Goal: Task Accomplishment & Management: Complete application form

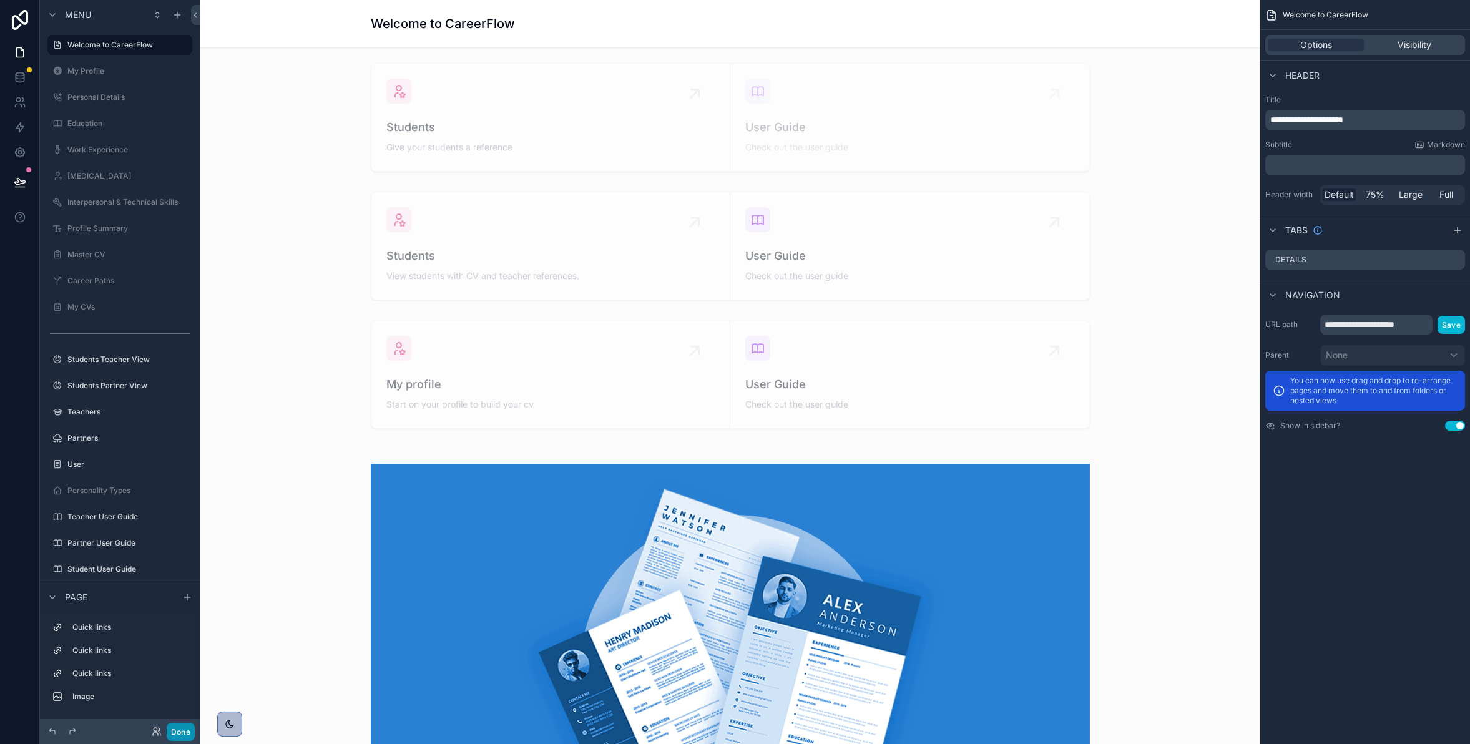
click at [184, 733] on button "Done" at bounding box center [181, 732] width 28 height 18
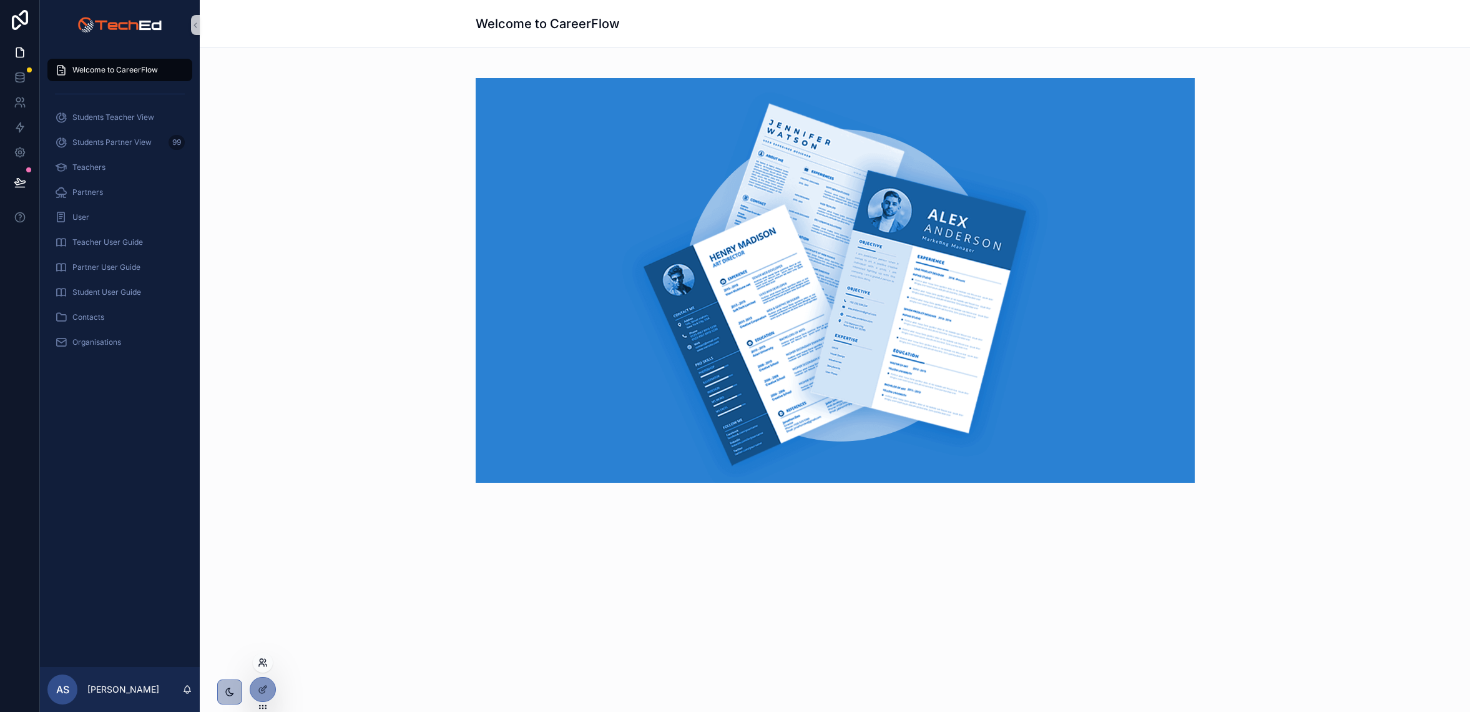
click at [258, 658] on icon at bounding box center [263, 662] width 10 height 10
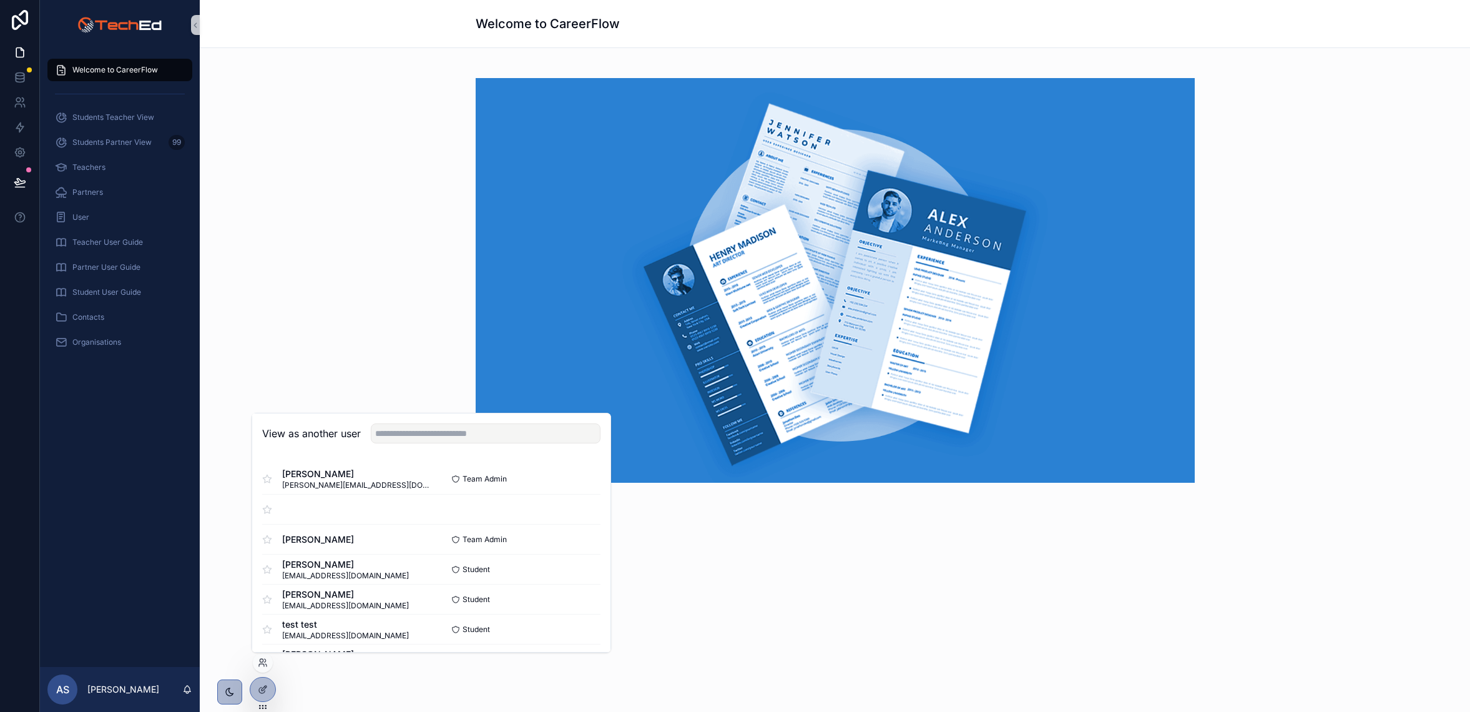
drag, startPoint x: 432, startPoint y: 443, endPoint x: 420, endPoint y: 430, distance: 17.7
click at [431, 442] on div "View as another user" at bounding box center [431, 433] width 358 height 41
click at [420, 429] on input "text" at bounding box center [486, 433] width 230 height 20
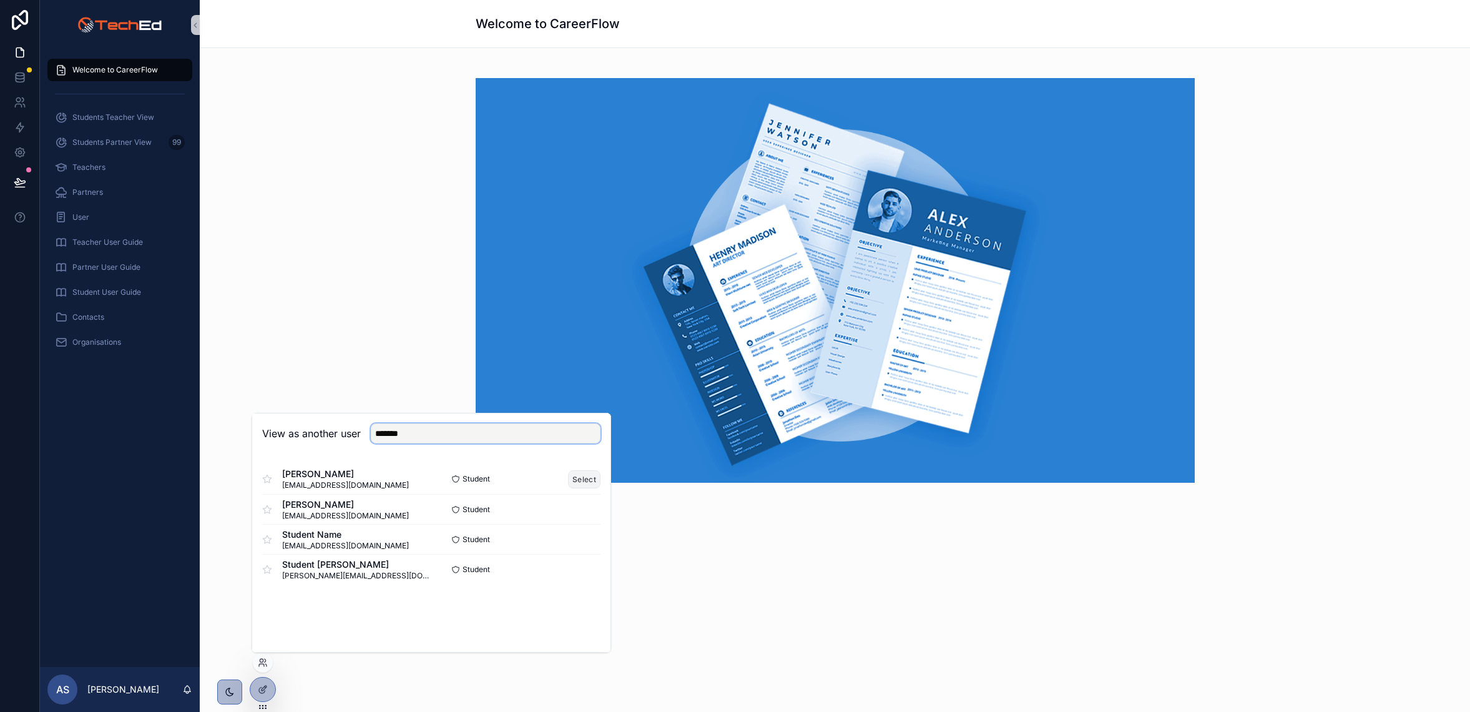
type input "*******"
click at [584, 479] on button "Select" at bounding box center [584, 479] width 32 height 18
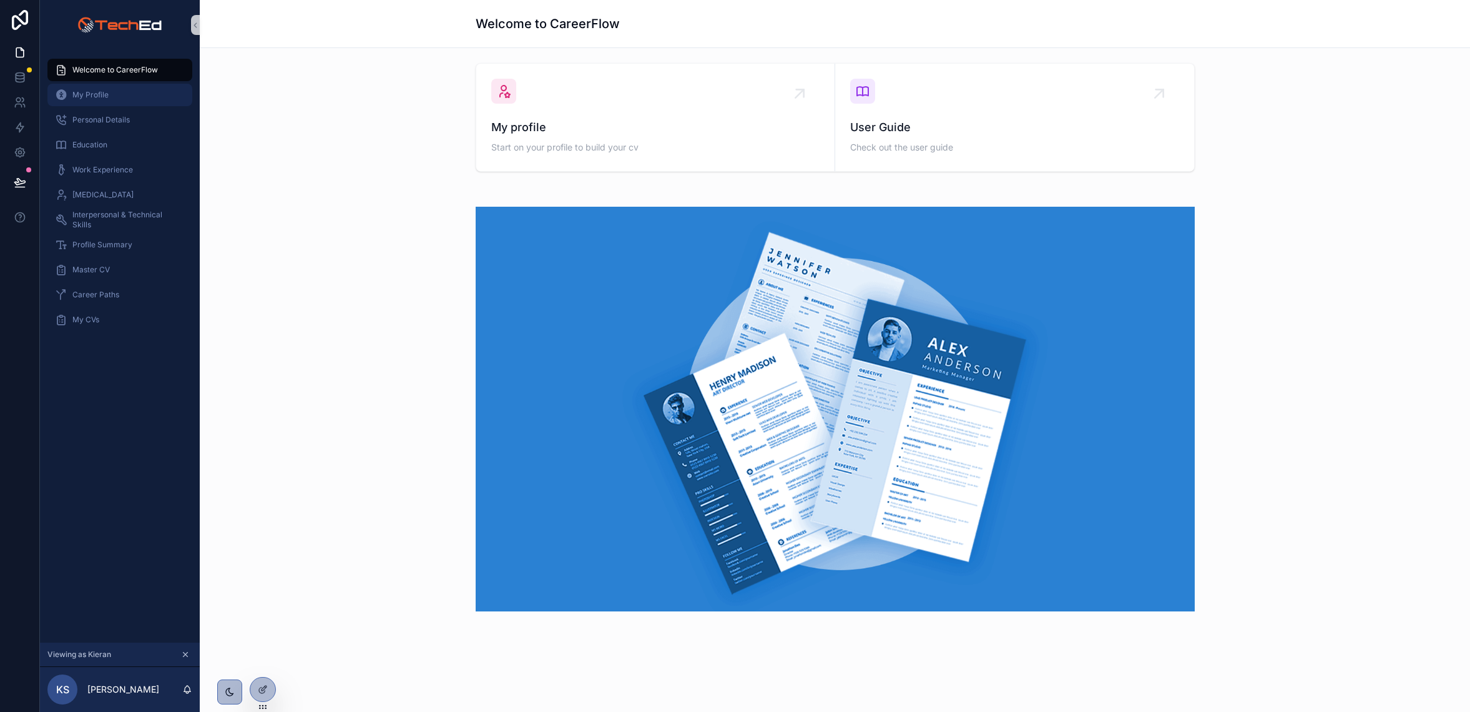
click at [95, 94] on span "My Profile" at bounding box center [90, 95] width 36 height 10
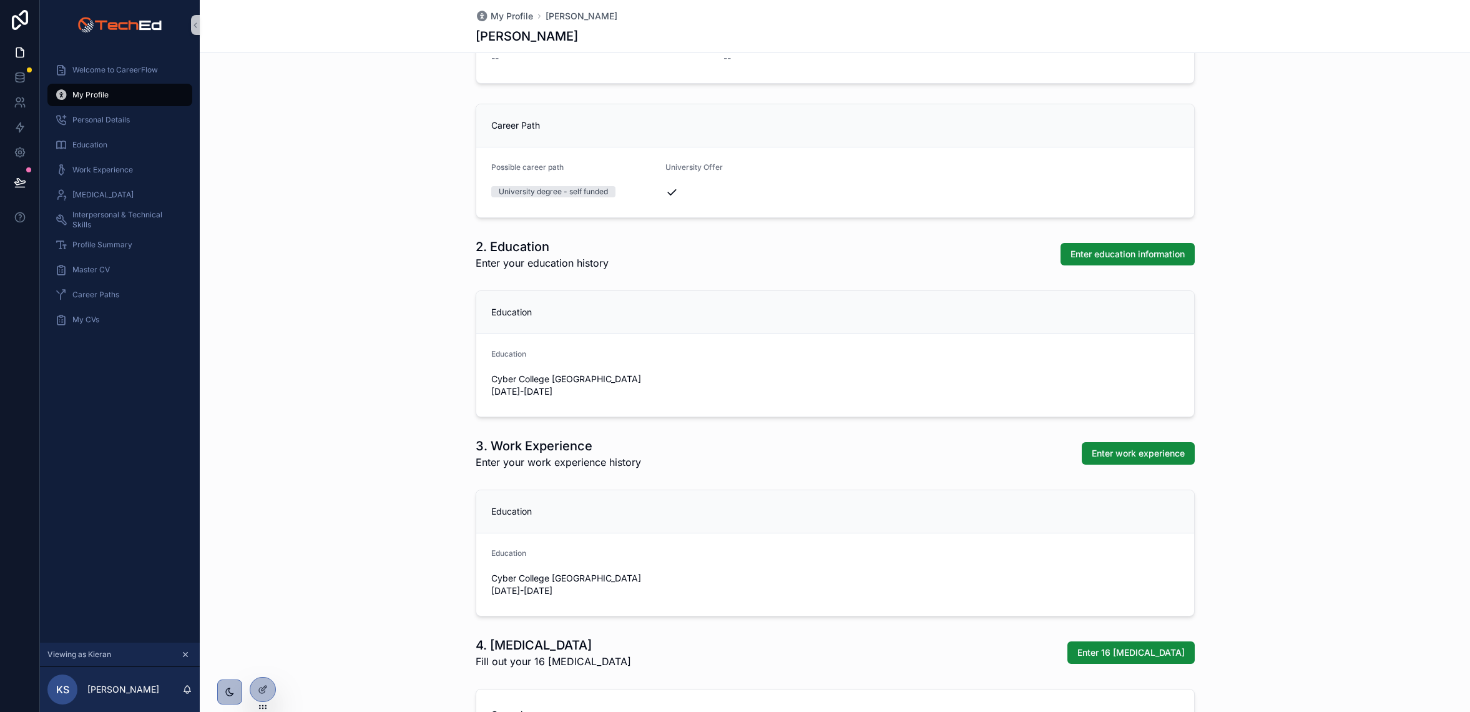
scroll to position [617, 0]
click at [1102, 251] on span "Enter education information" at bounding box center [1128, 253] width 114 height 12
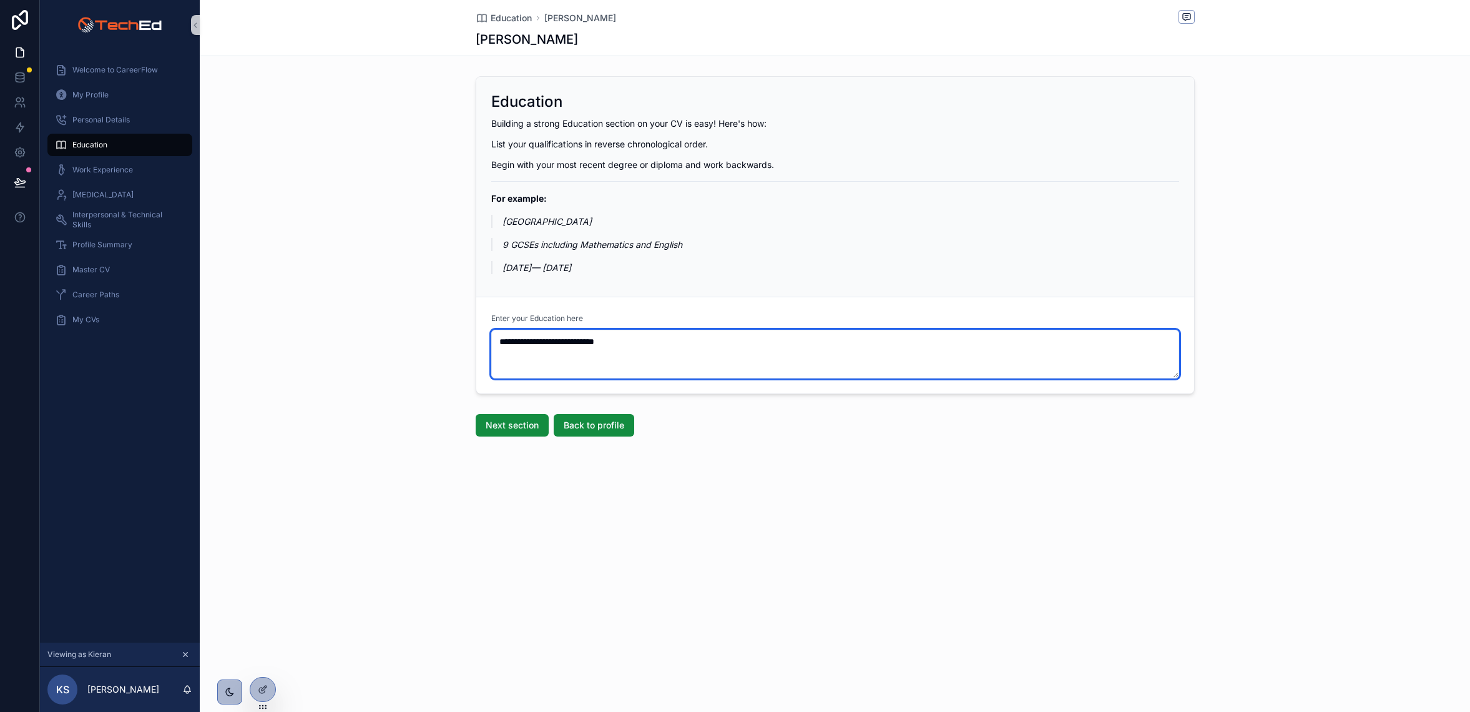
click at [542, 331] on textarea "**********" at bounding box center [835, 354] width 688 height 49
click at [517, 345] on textarea "**********" at bounding box center [835, 354] width 688 height 49
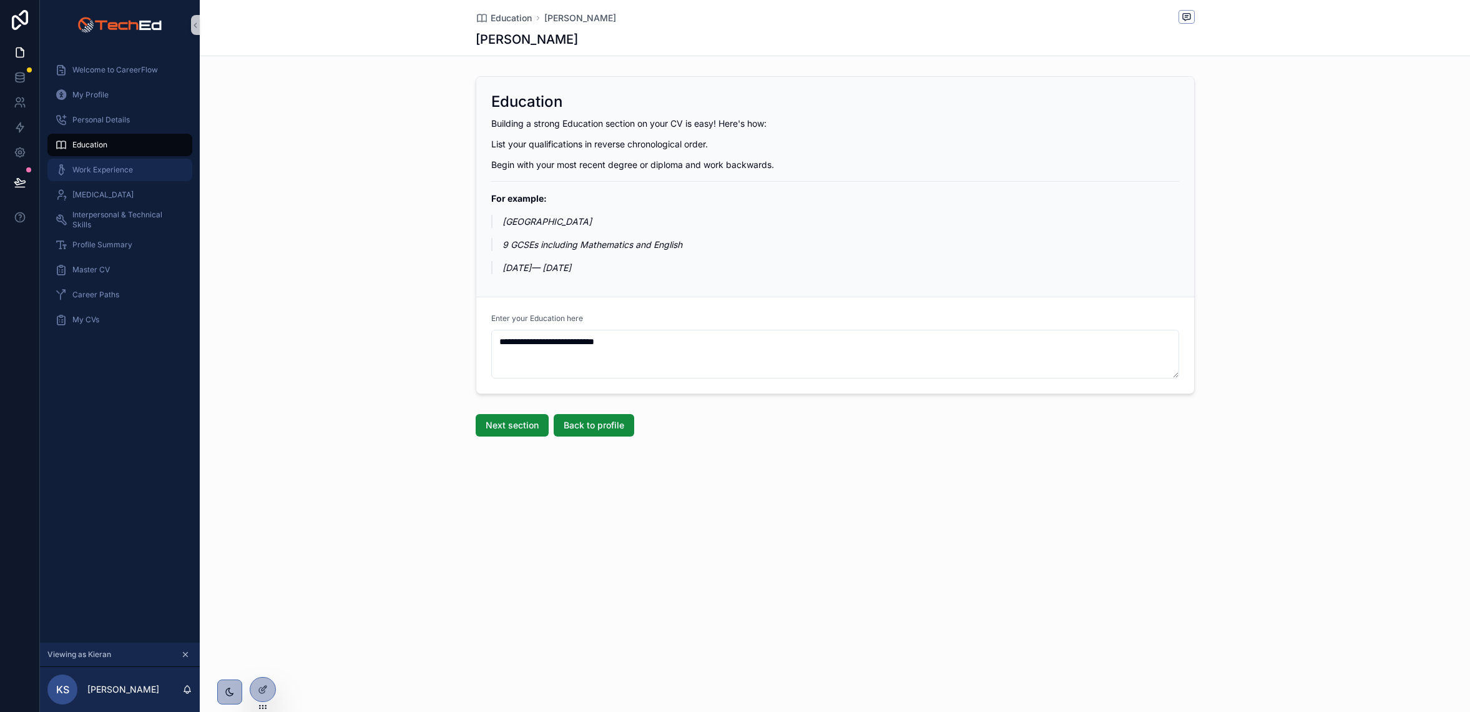
click at [94, 170] on span "Work Experience" at bounding box center [102, 170] width 61 height 10
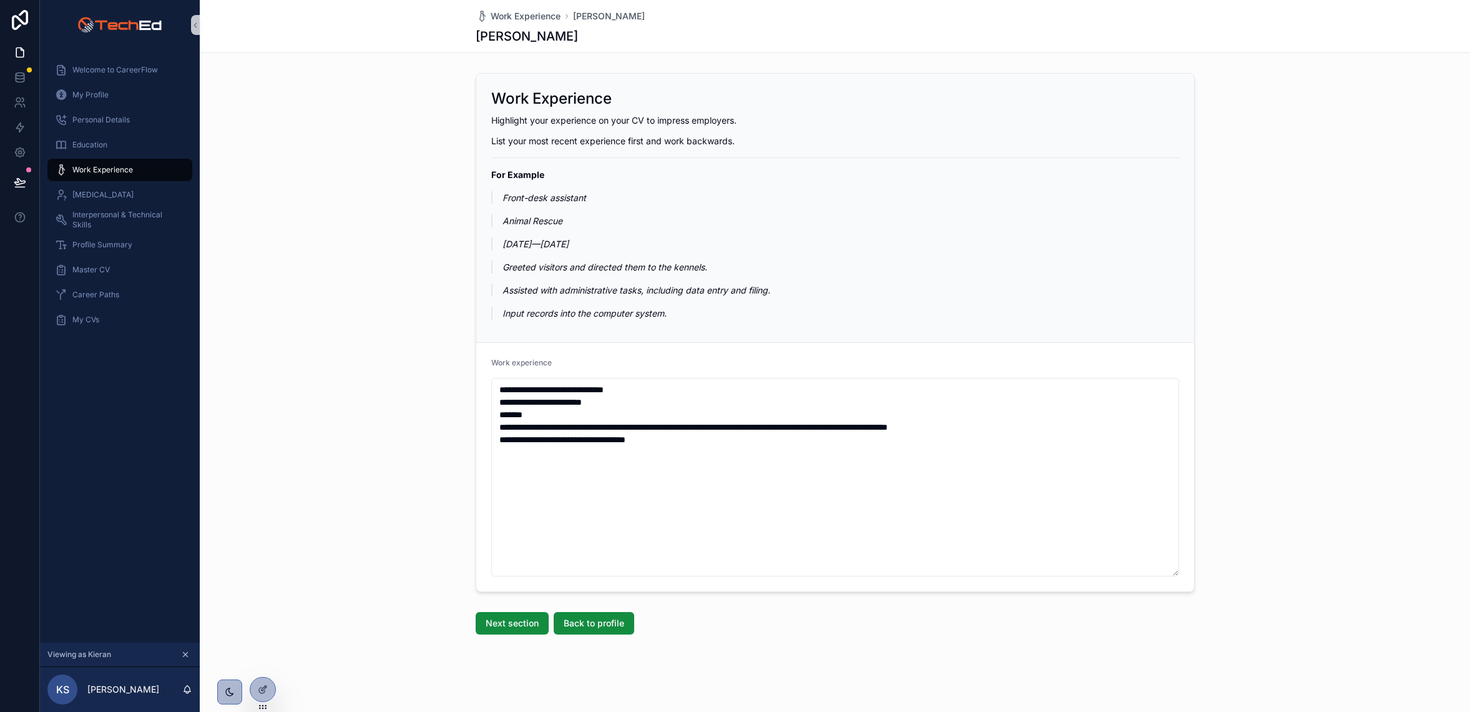
scroll to position [7, 0]
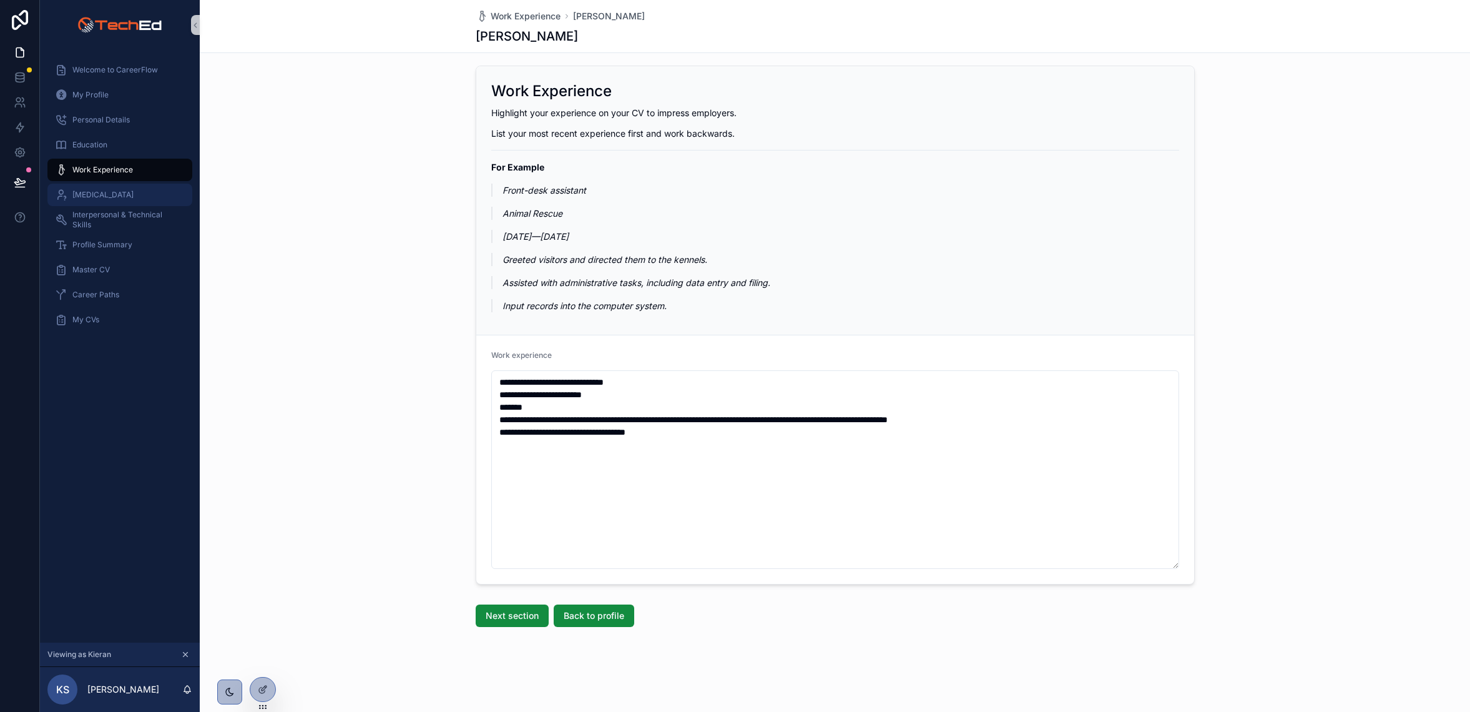
click at [98, 197] on span "[MEDICAL_DATA]" at bounding box center [102, 195] width 61 height 10
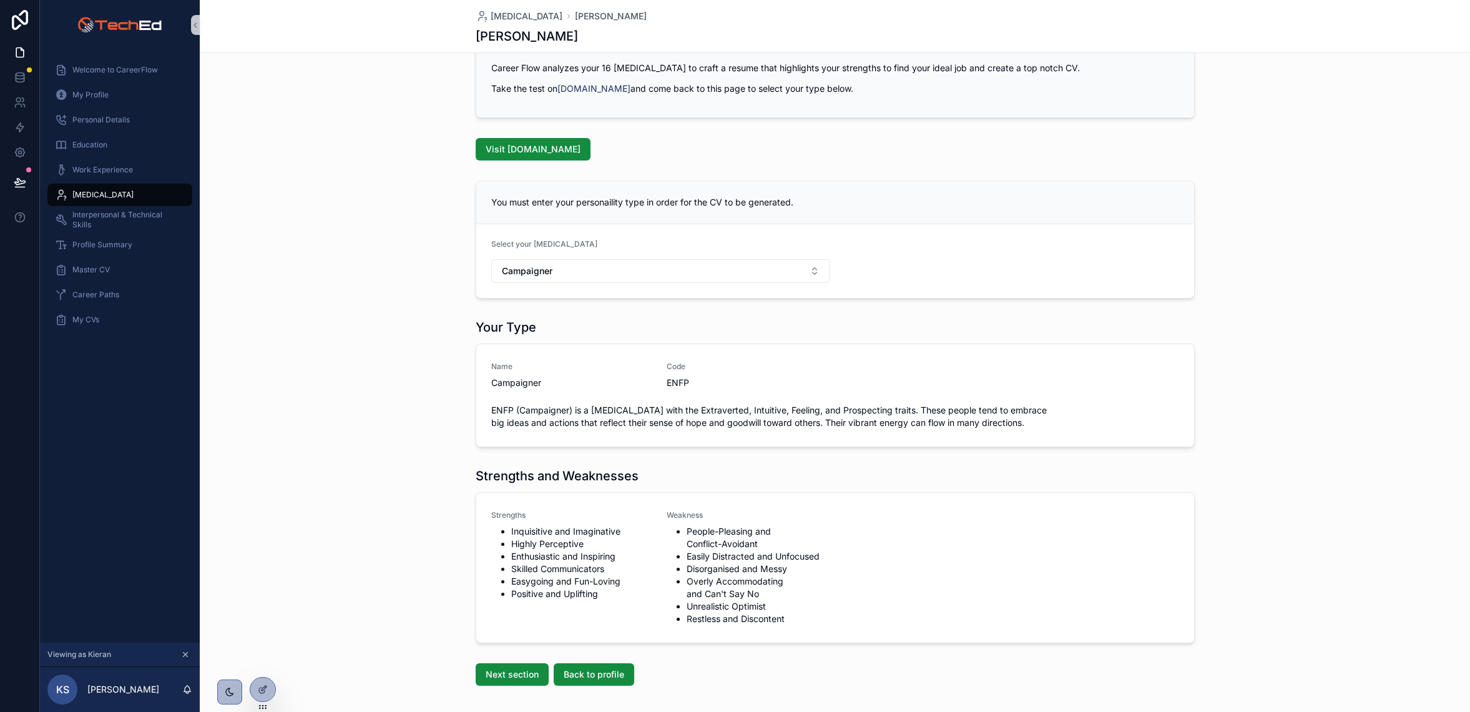
scroll to position [115, 0]
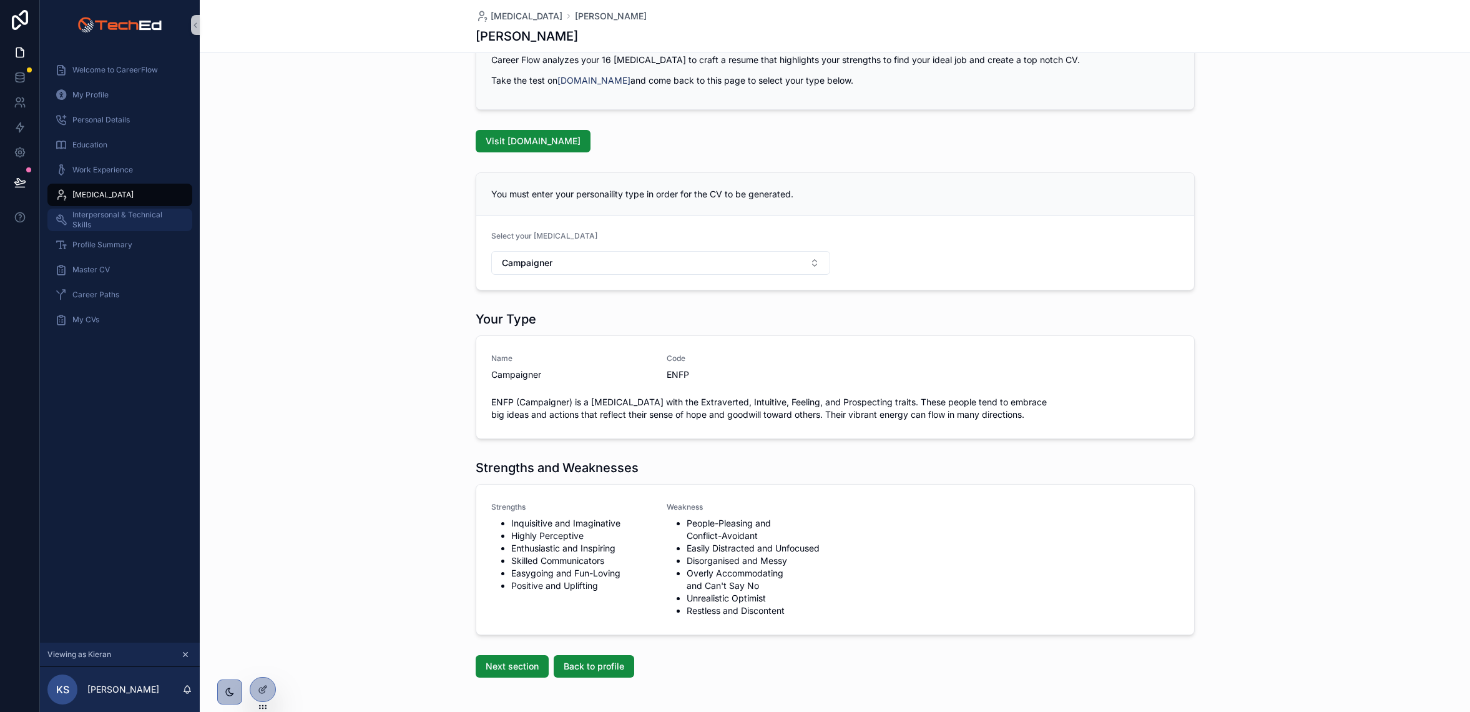
click at [96, 213] on span "Interpersonal & Technical Skills" at bounding box center [125, 220] width 107 height 20
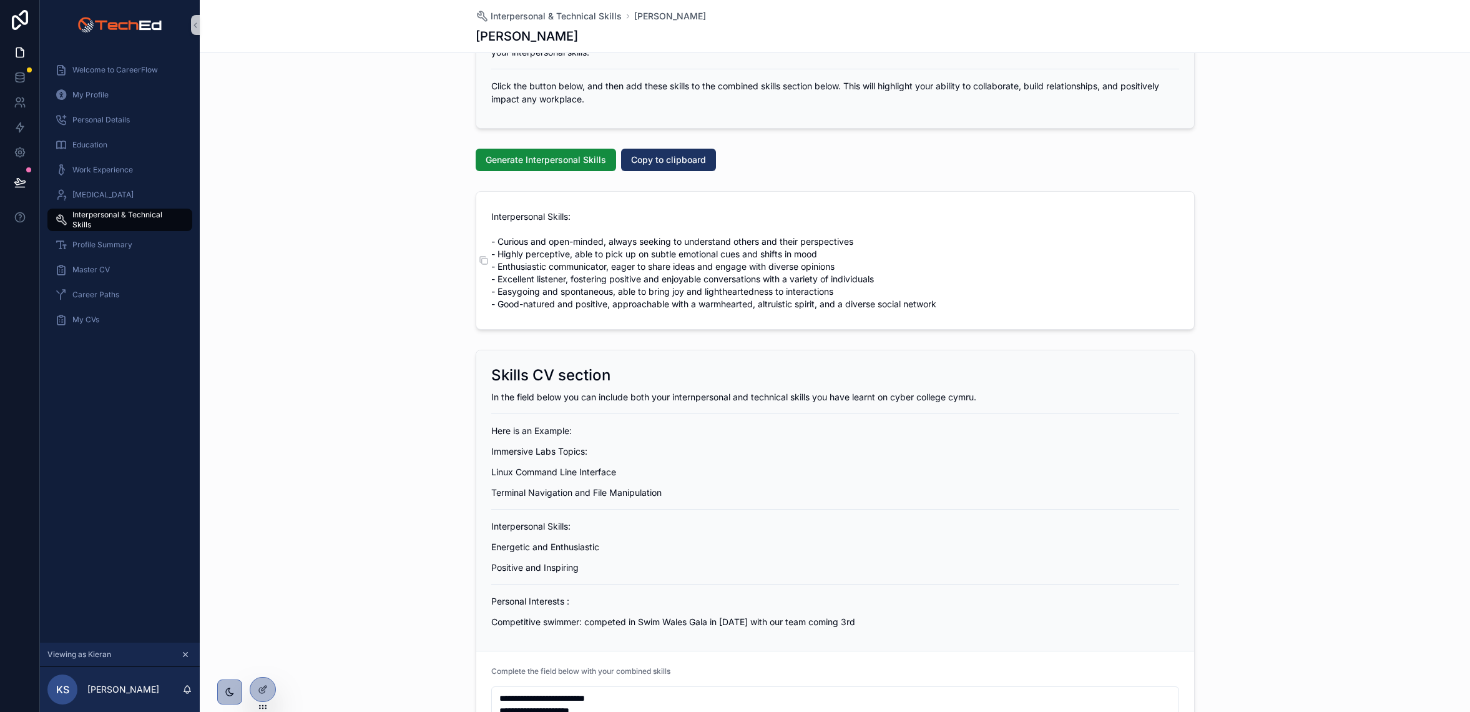
scroll to position [82, 0]
click at [674, 161] on span "Copy to clipboard" at bounding box center [668, 158] width 75 height 12
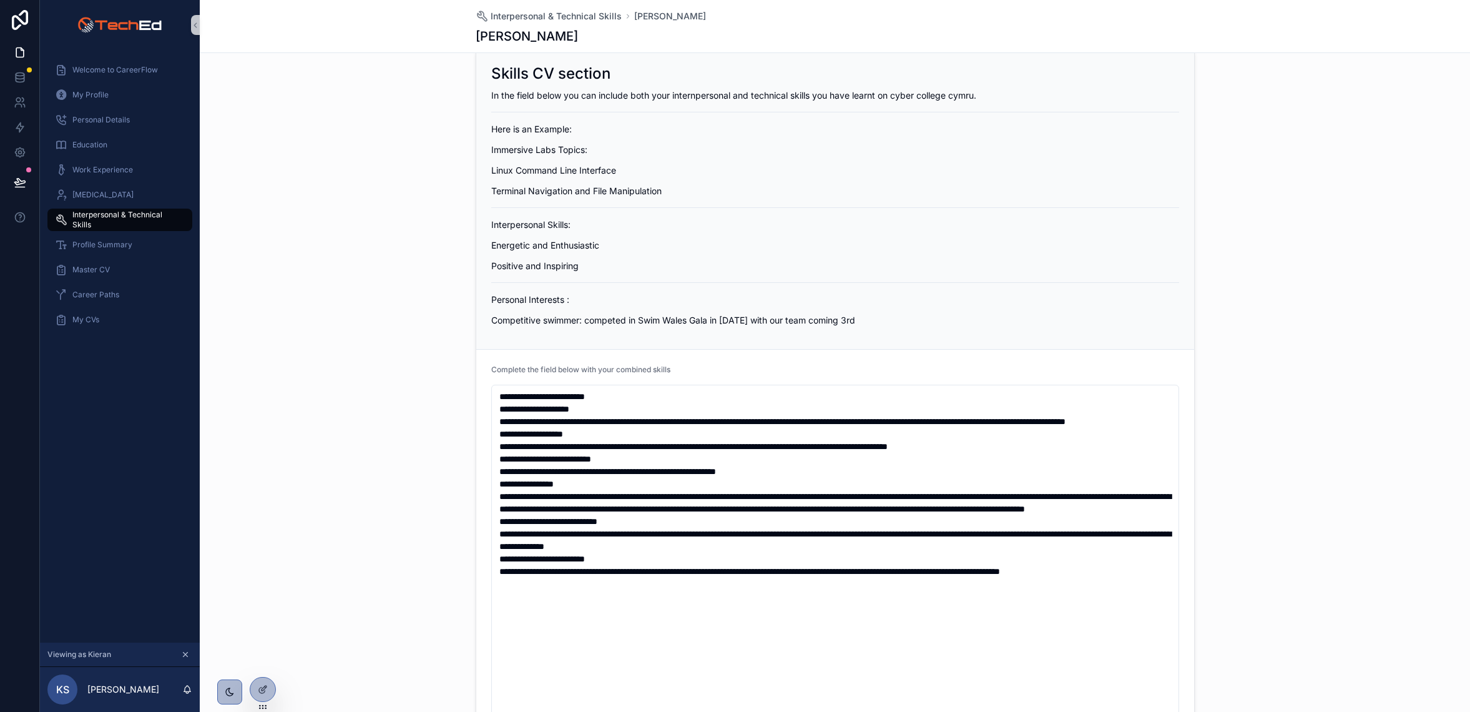
scroll to position [383, 0]
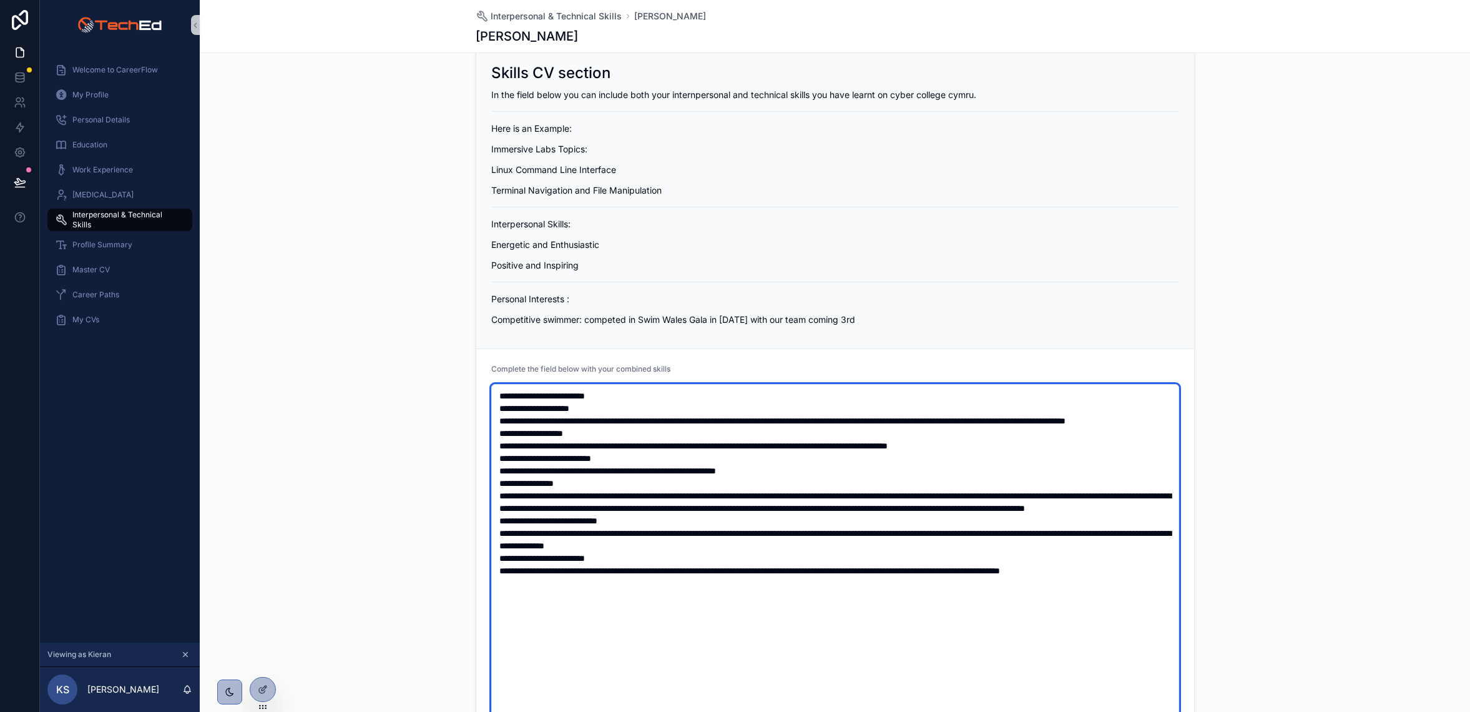
click at [581, 445] on textarea "scrollable content" at bounding box center [835, 577] width 688 height 386
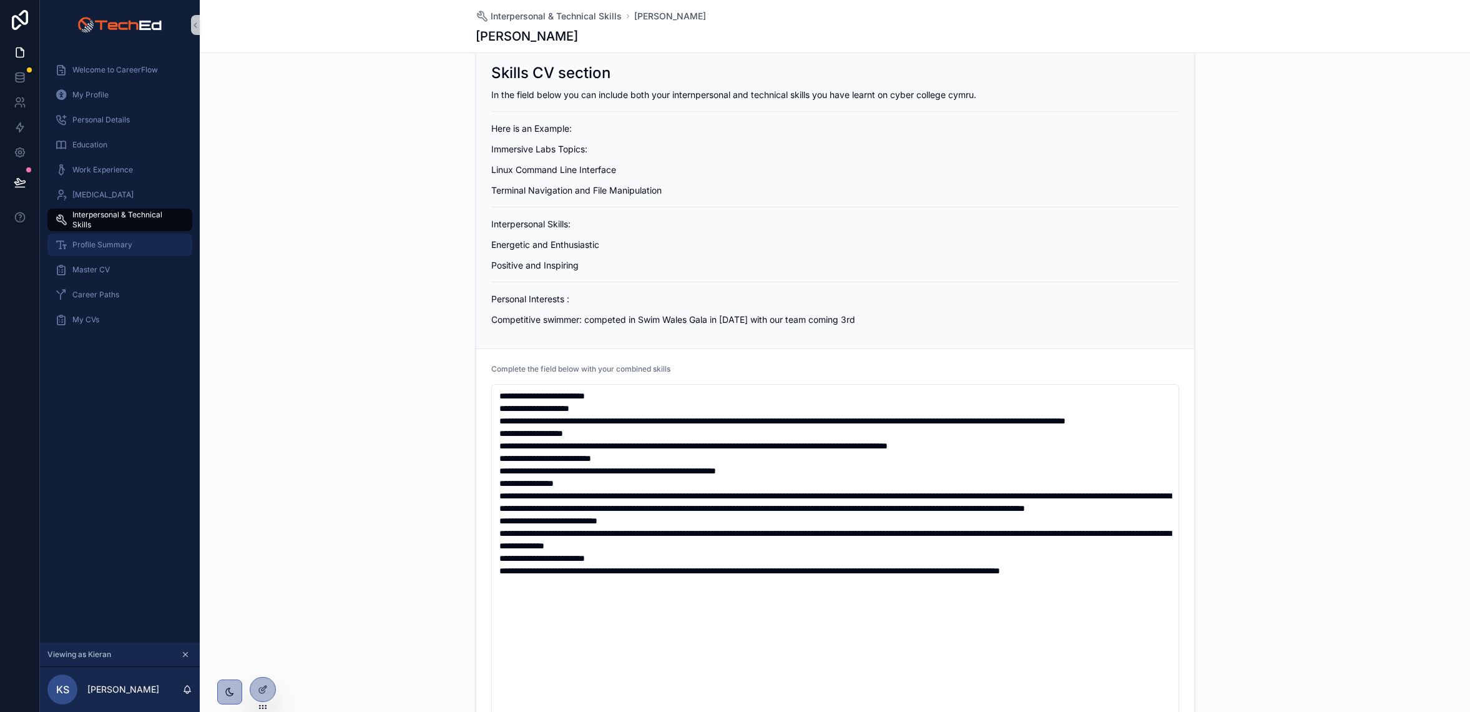
click at [101, 244] on span "Profile Summary" at bounding box center [102, 245] width 60 height 10
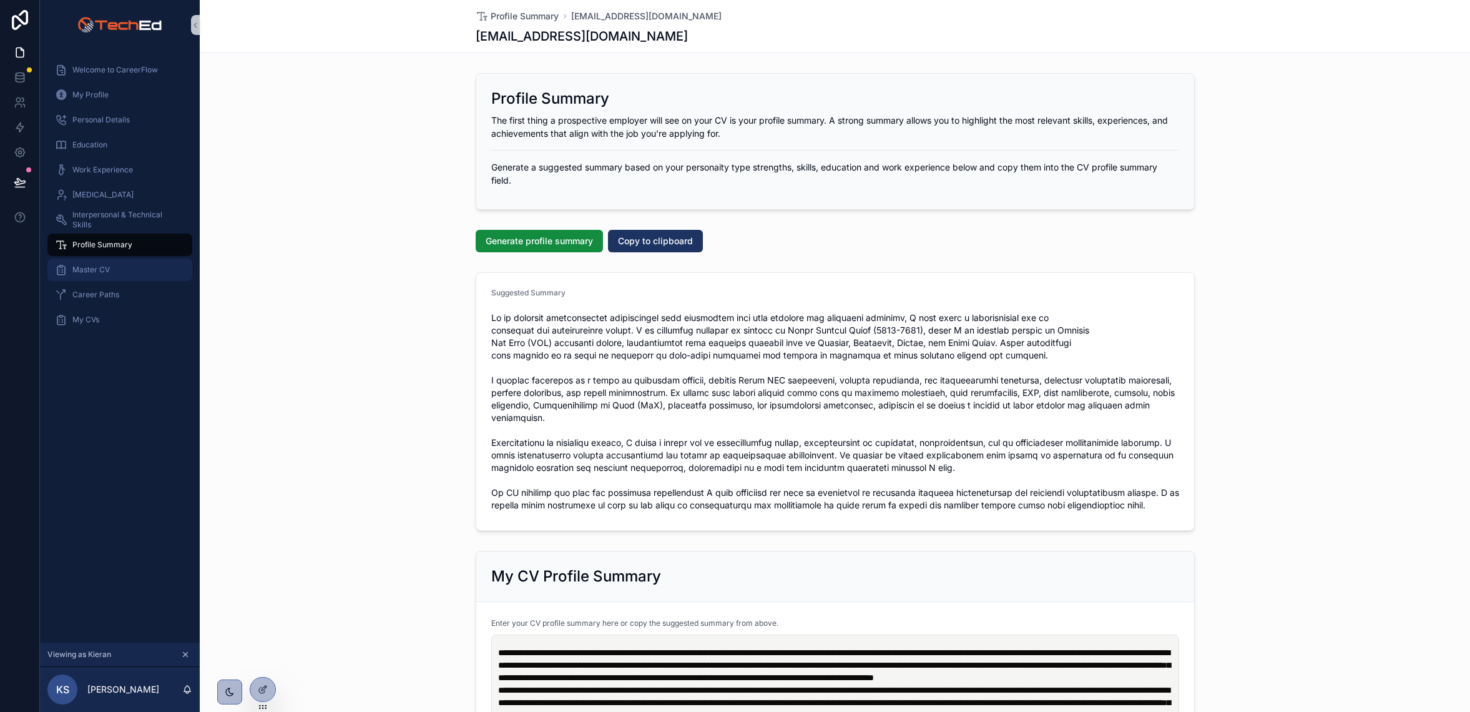
click at [83, 273] on span "Master CV" at bounding box center [90, 270] width 37 height 10
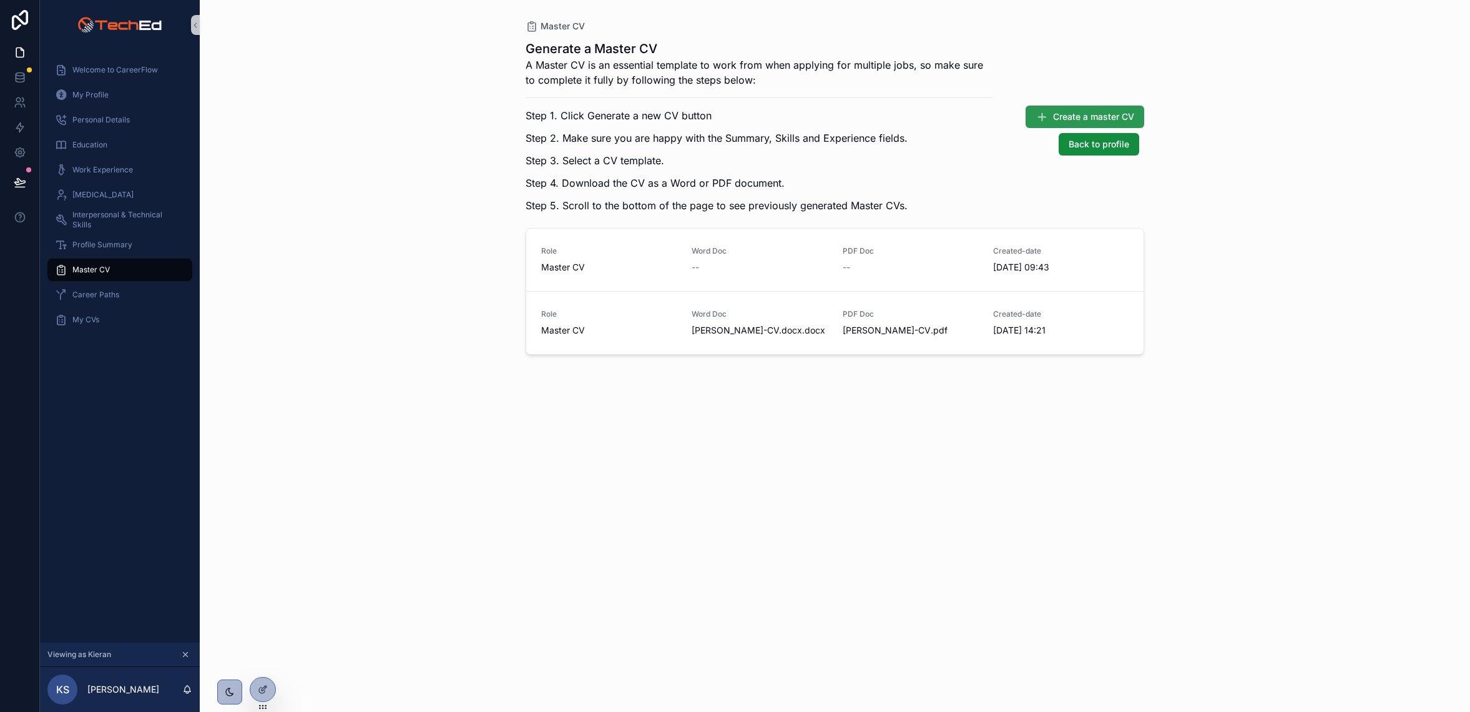
click at [1099, 111] on span "Create a master CV" at bounding box center [1093, 116] width 81 height 12
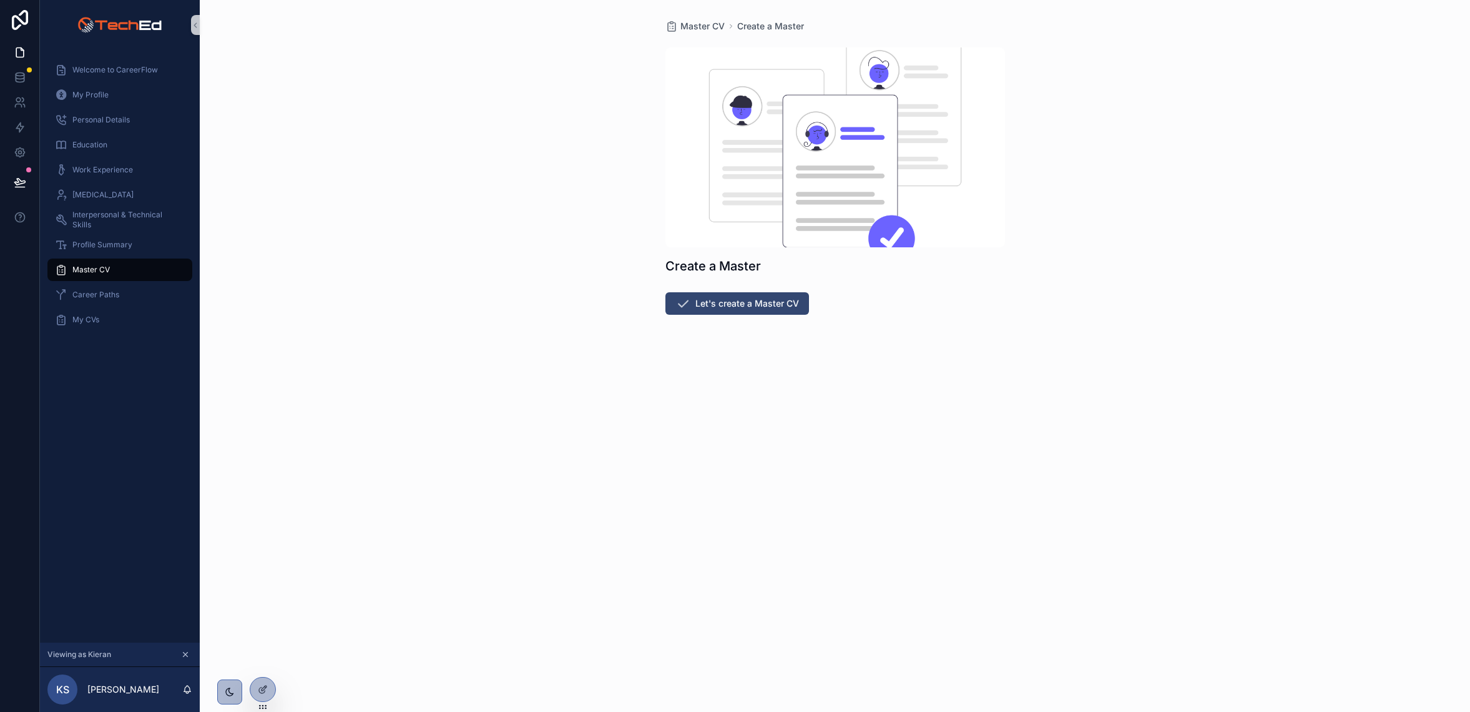
click at [695, 300] on button "Let's create a Master CV" at bounding box center [737, 303] width 144 height 22
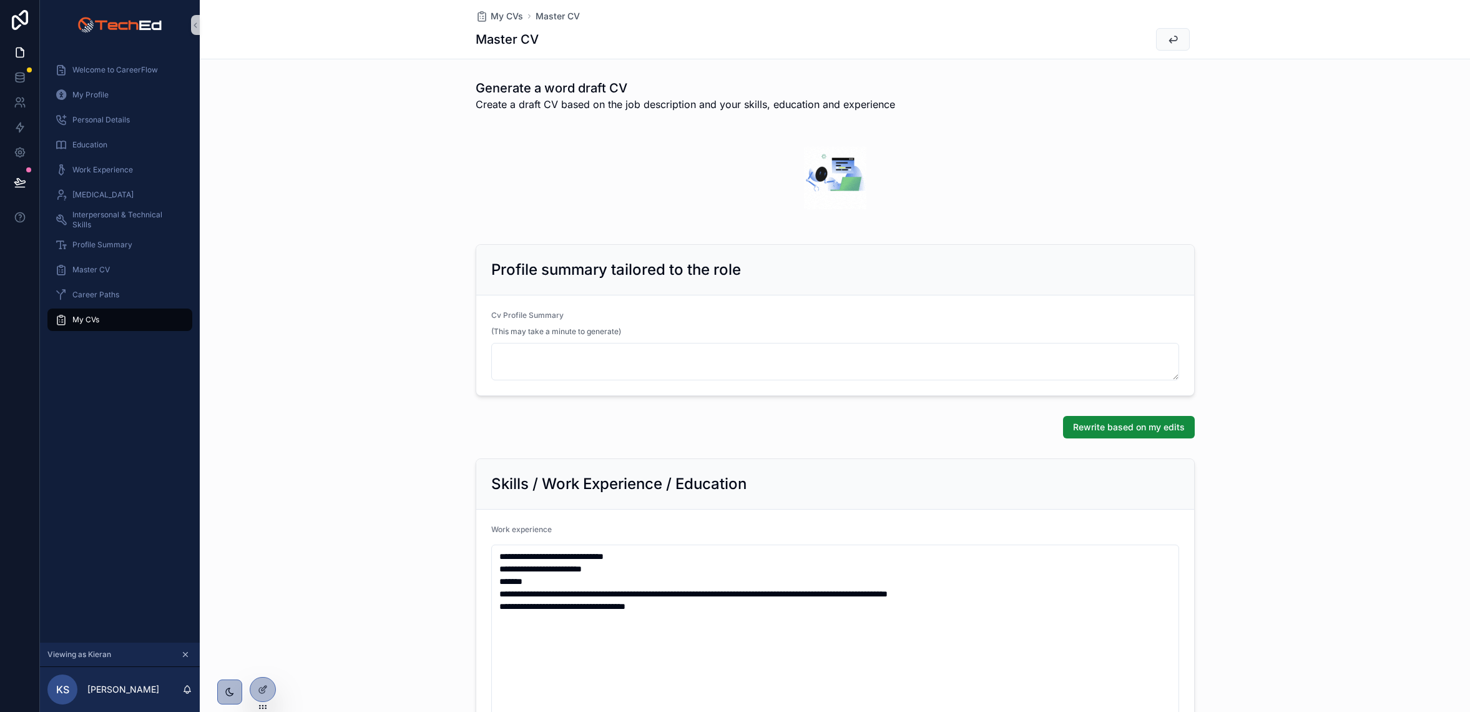
scroll to position [27, 0]
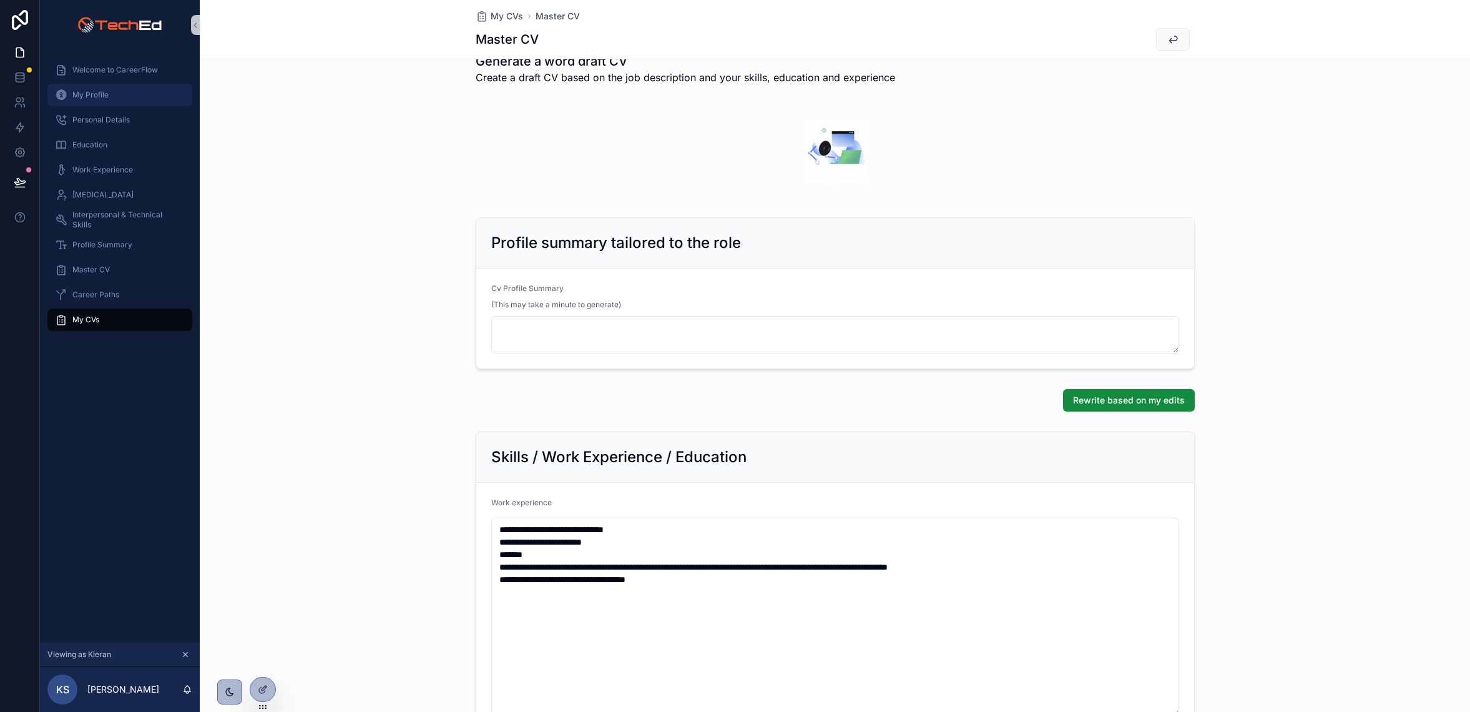
type textarea "**********"
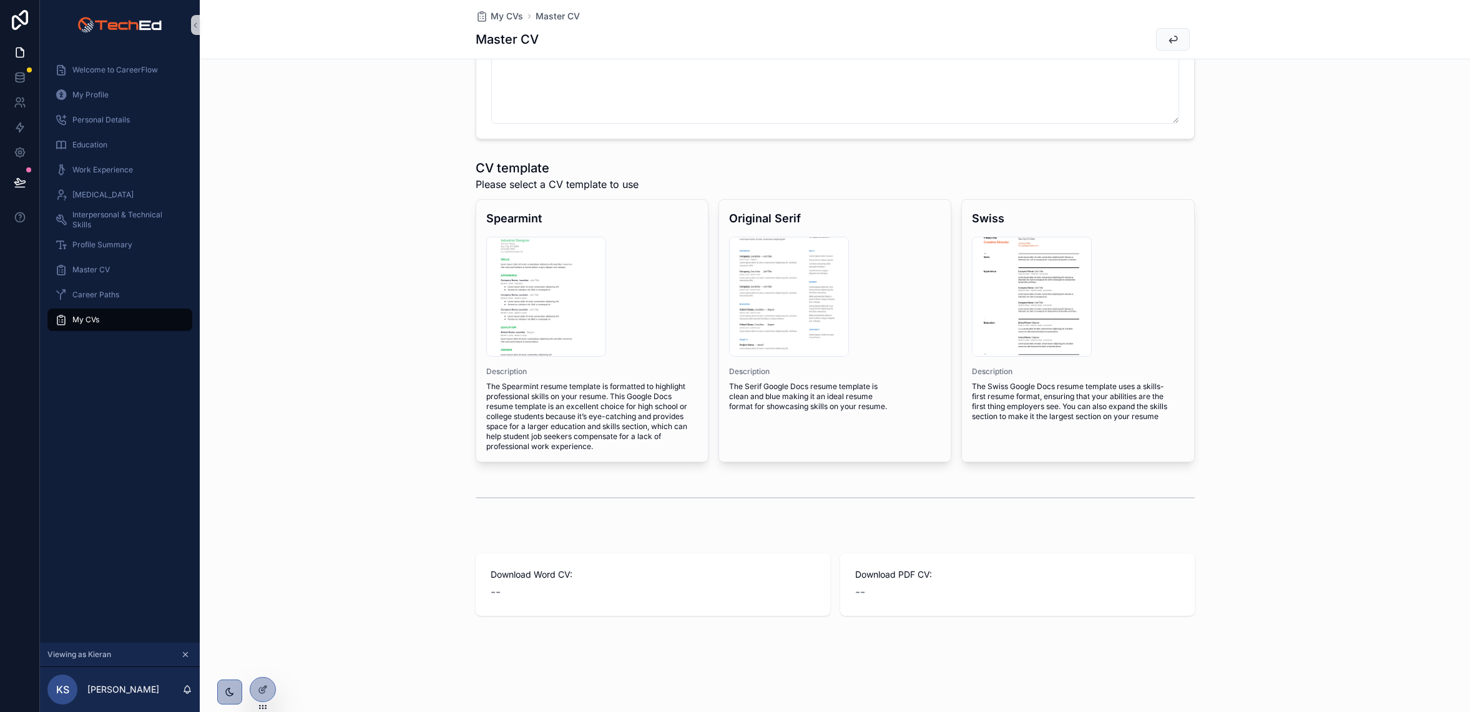
scroll to position [1372, 0]
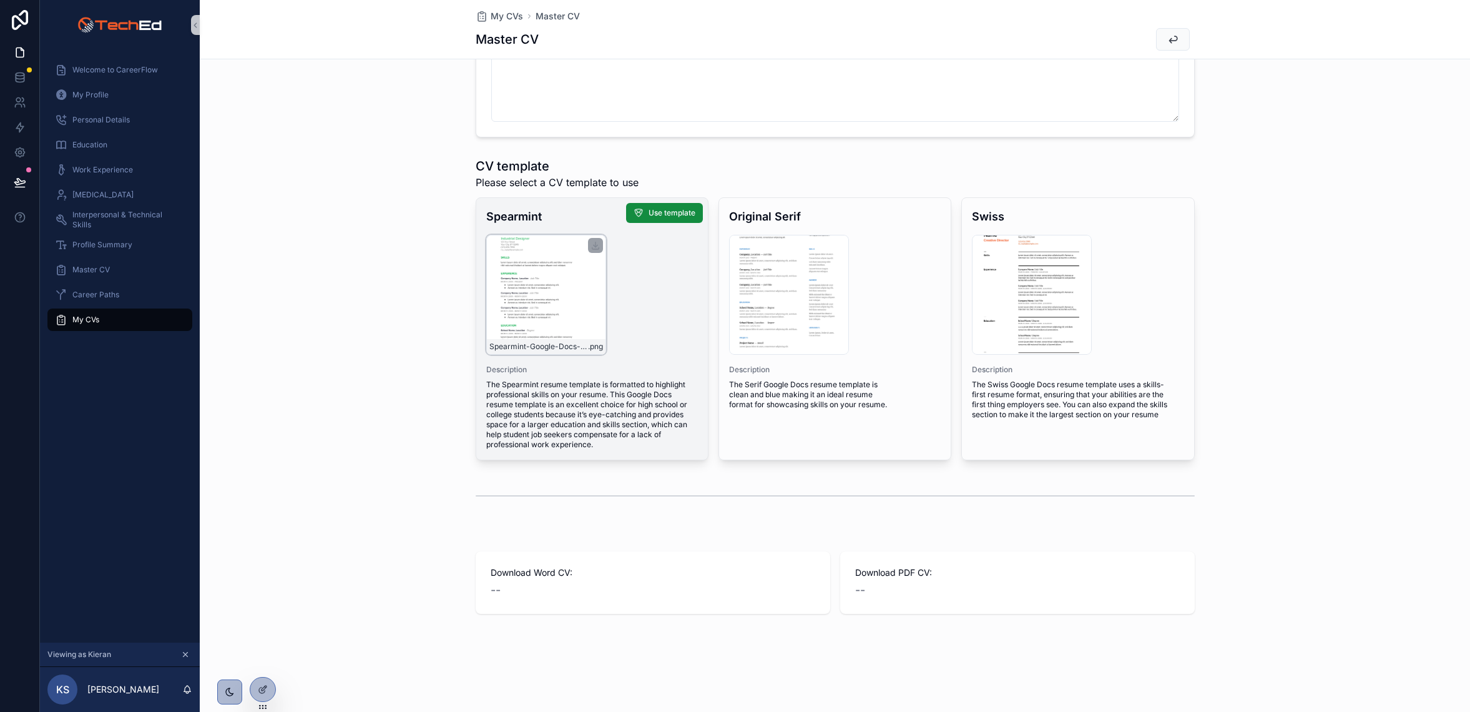
click at [546, 275] on div "Spearmint-Google-Docs-Resume-Template .png" at bounding box center [546, 295] width 120 height 120
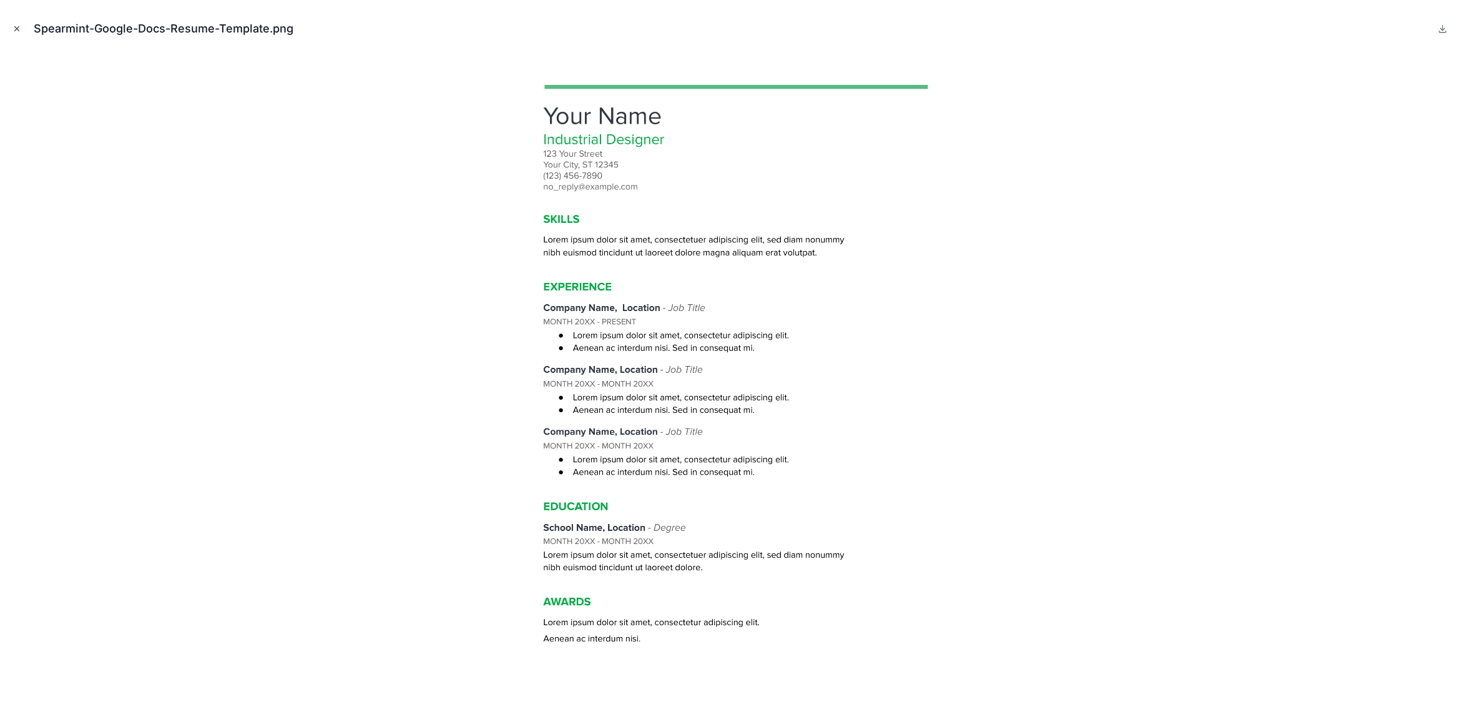
click at [17, 27] on icon "Close modal" at bounding box center [16, 28] width 9 height 9
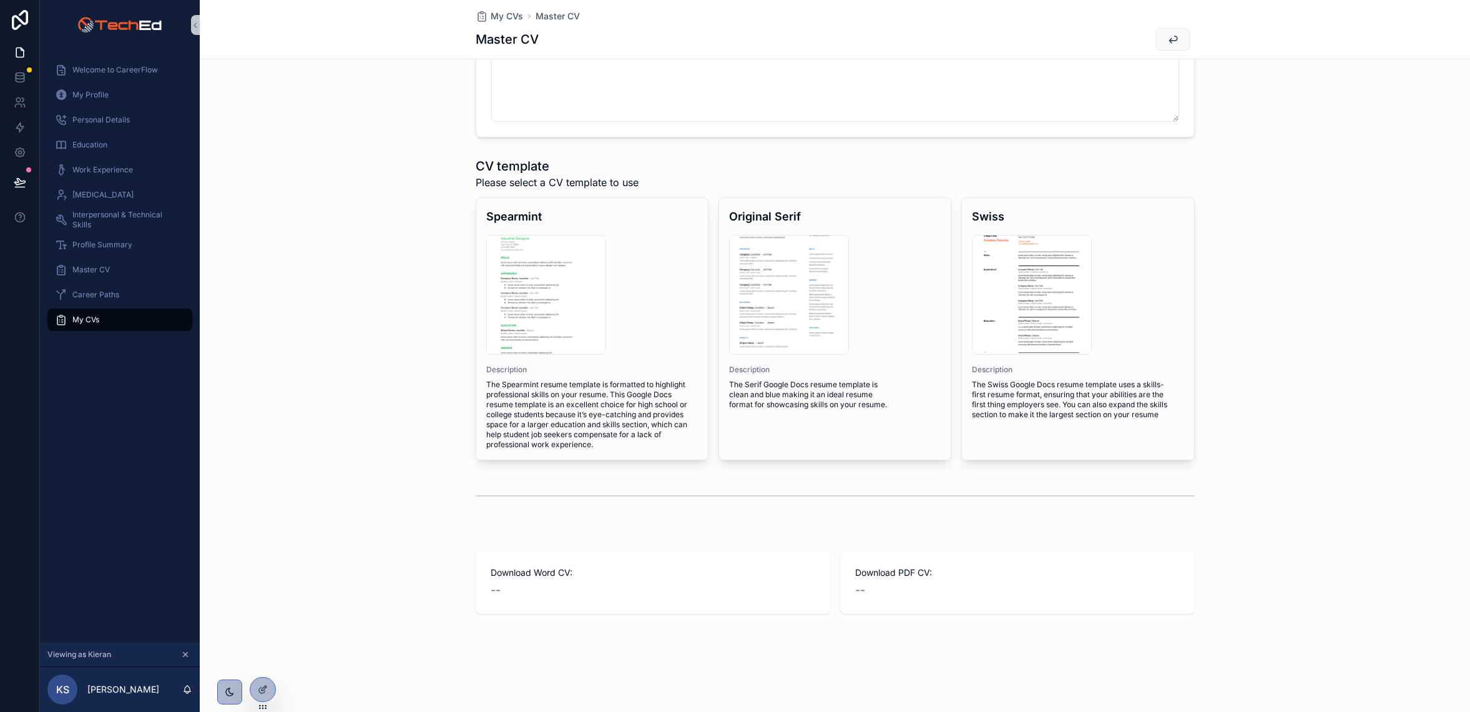
scroll to position [1378, 0]
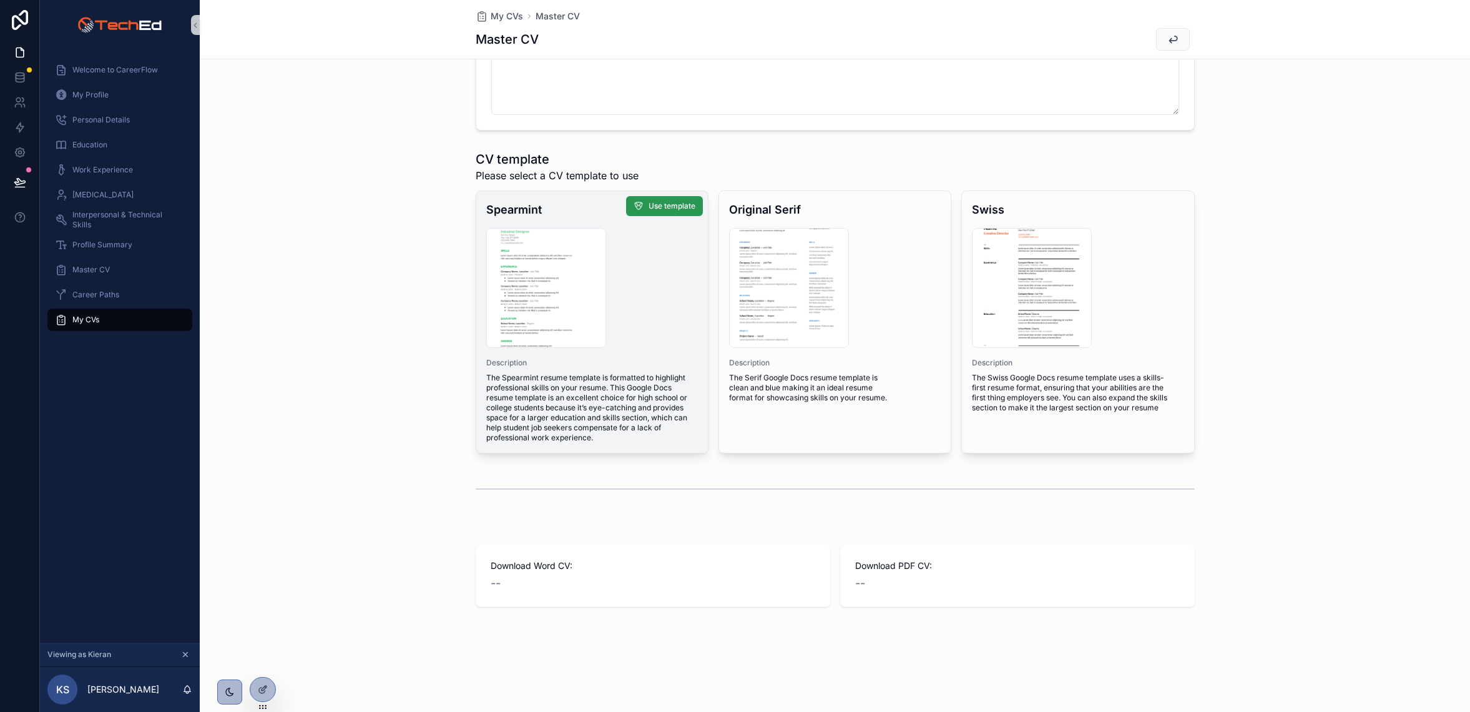
click at [654, 201] on span "Use template" at bounding box center [672, 206] width 47 height 10
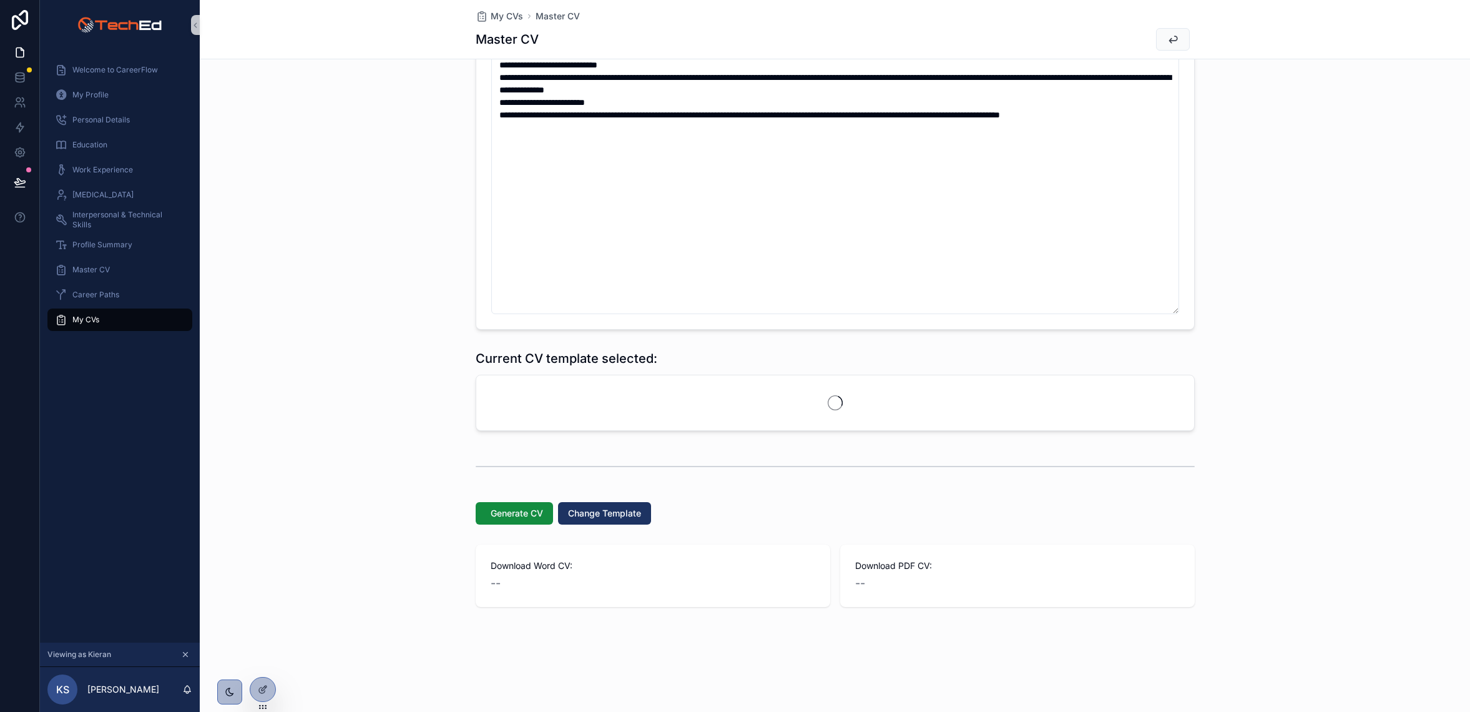
scroll to position [1297, 0]
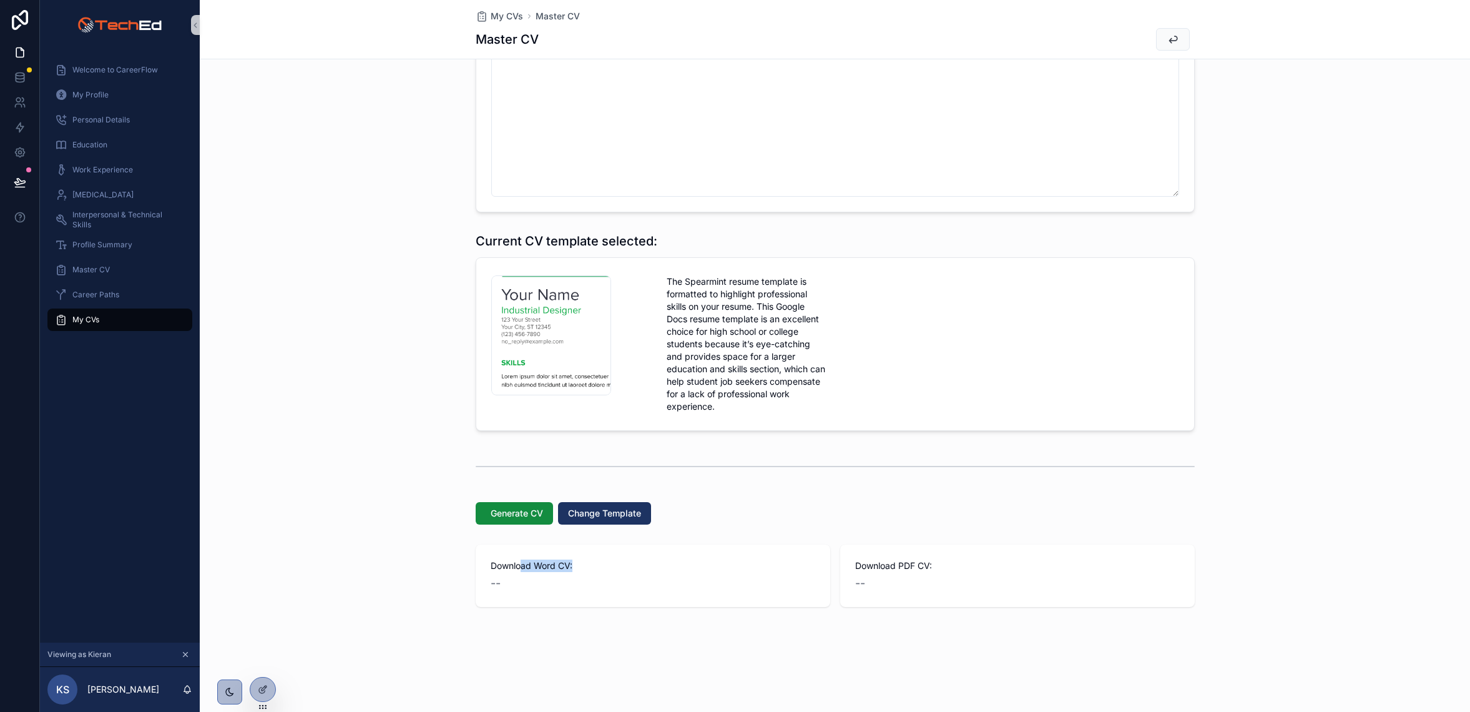
drag, startPoint x: 521, startPoint y: 570, endPoint x: 823, endPoint y: 587, distance: 302.7
click at [636, 574] on div "Download Word CV: --" at bounding box center [653, 575] width 325 height 32
drag, startPoint x: 871, startPoint y: 572, endPoint x: 927, endPoint y: 566, distance: 55.8
click at [929, 566] on div "Download PDF CV: --" at bounding box center [1017, 575] width 325 height 32
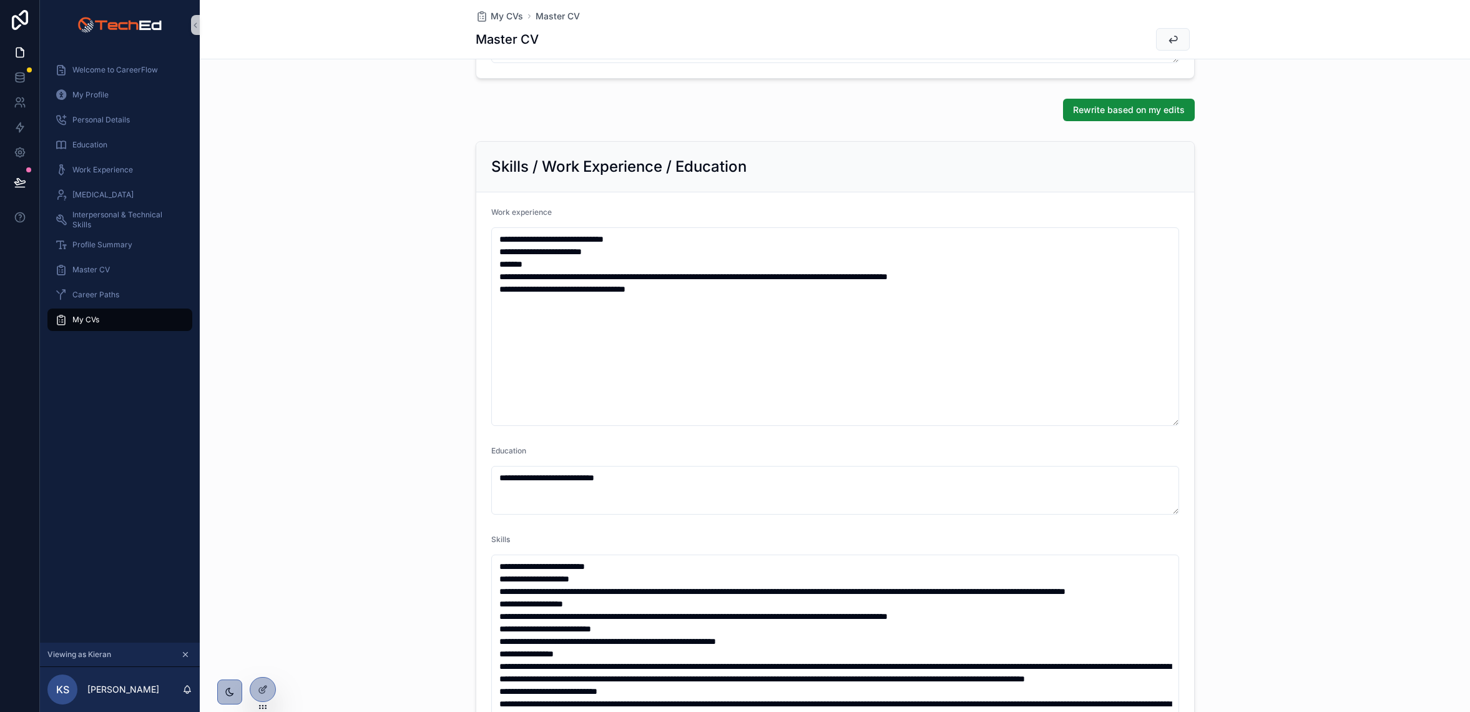
scroll to position [584, 0]
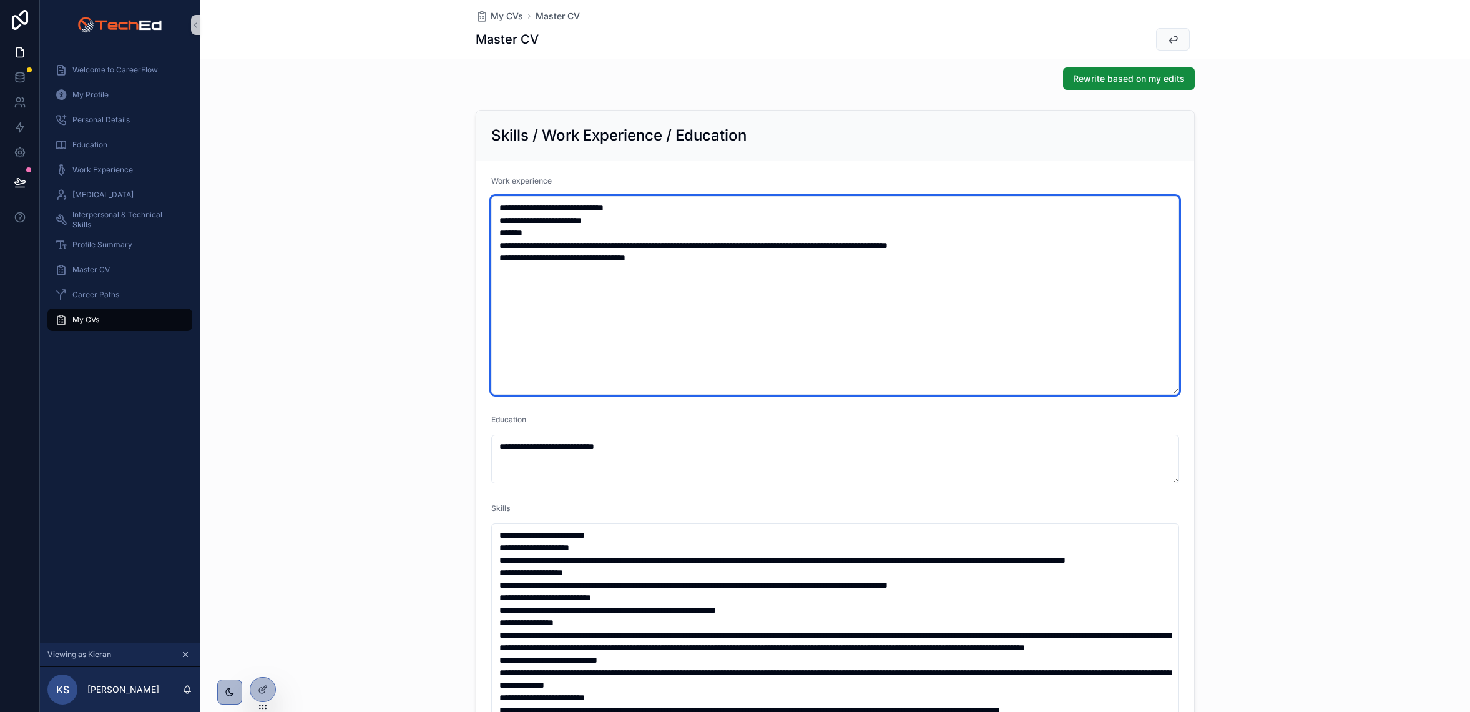
click at [579, 290] on textarea "**********" at bounding box center [835, 295] width 688 height 199
drag, startPoint x: 684, startPoint y: 255, endPoint x: 461, endPoint y: 202, distance: 229.7
click at [472, 200] on div "**********" at bounding box center [835, 517] width 1270 height 825
click at [531, 270] on textarea "**********" at bounding box center [835, 295] width 688 height 199
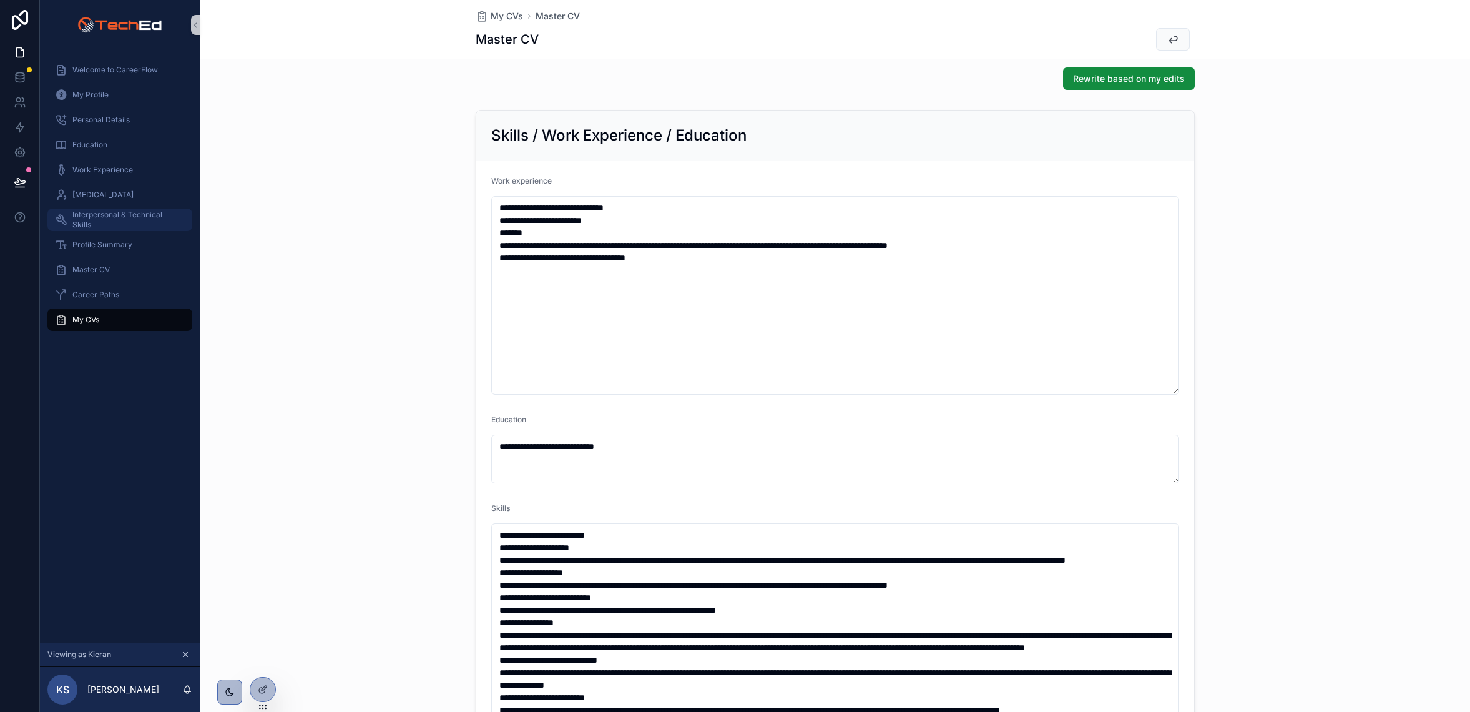
click at [90, 217] on span "Interpersonal & Technical Skills" at bounding box center [125, 220] width 107 height 20
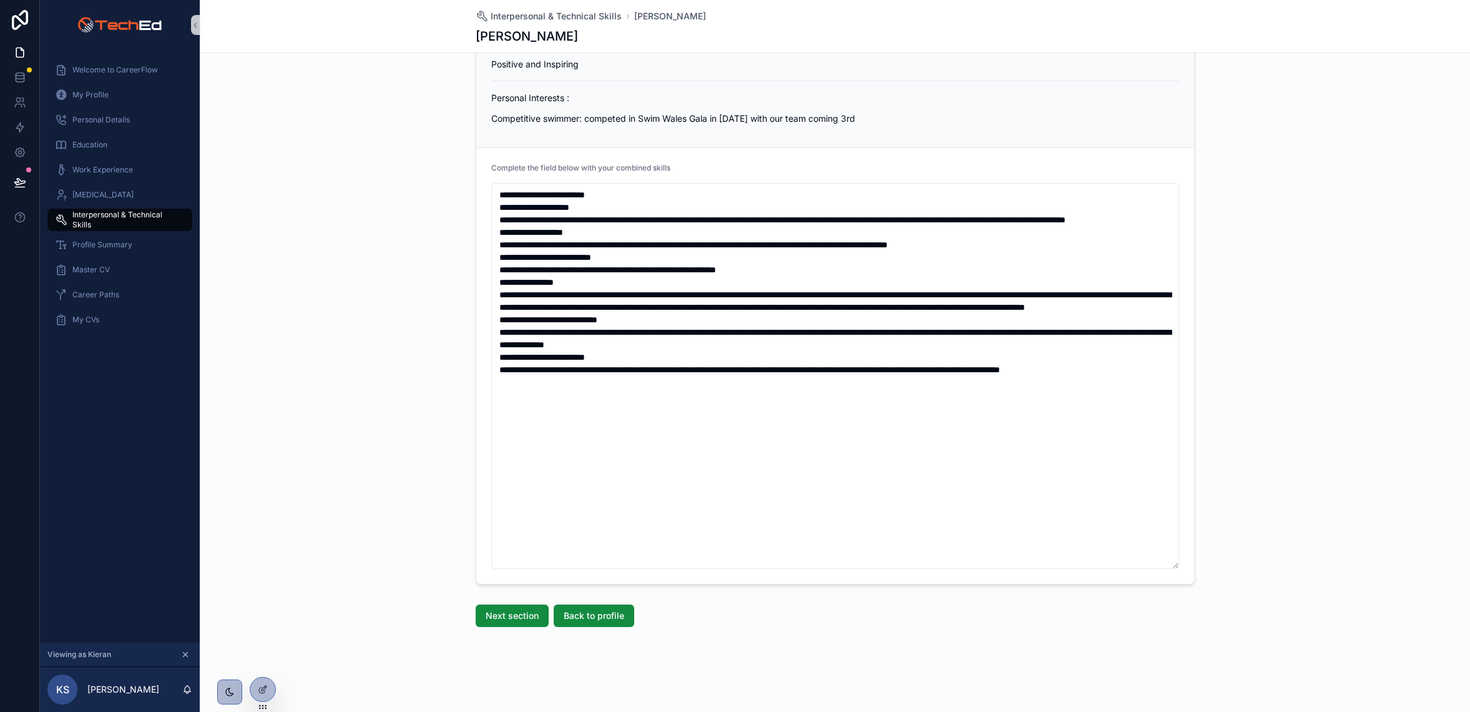
scroll to position [563, 0]
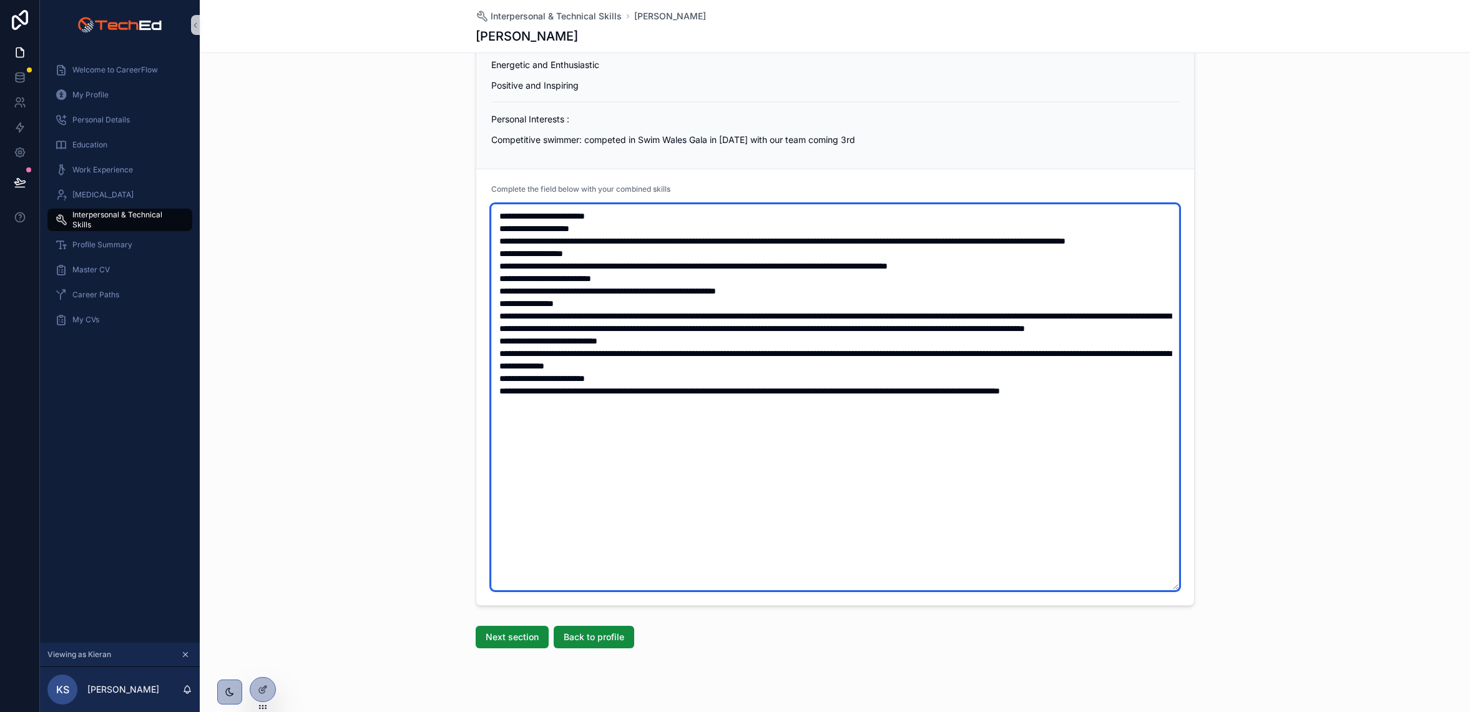
click at [562, 442] on textarea "scrollable content" at bounding box center [835, 397] width 688 height 386
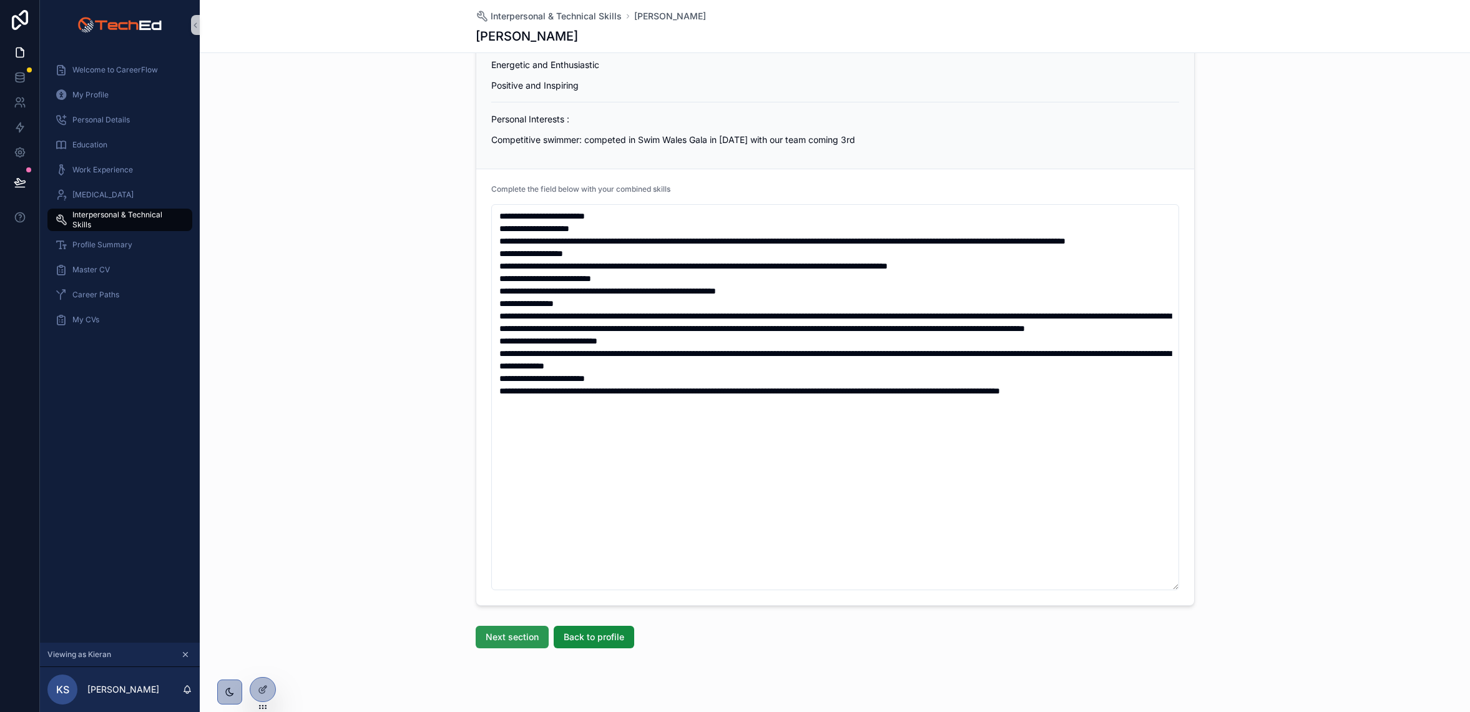
click at [528, 642] on span "Next section" at bounding box center [512, 637] width 53 height 12
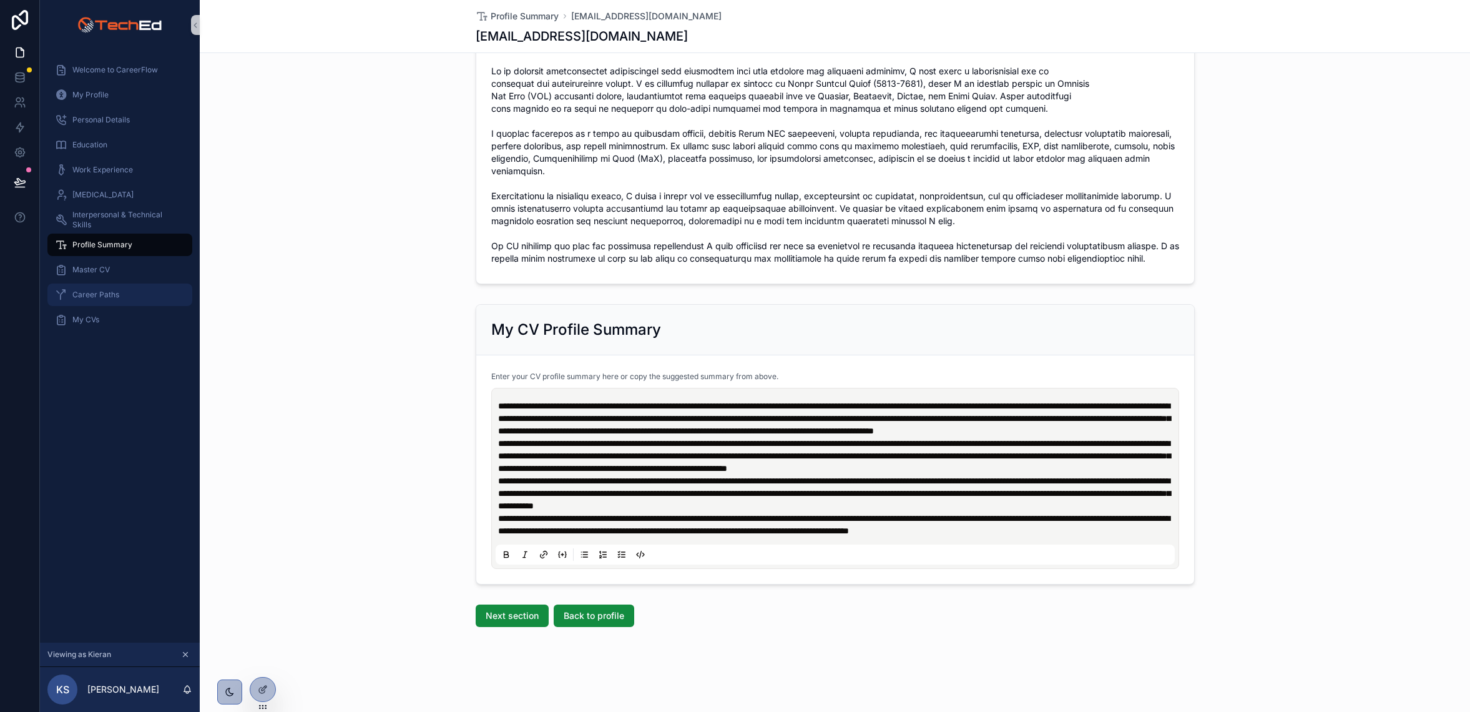
scroll to position [284, 0]
click at [90, 216] on span "Interpersonal & Technical Skills" at bounding box center [125, 220] width 107 height 20
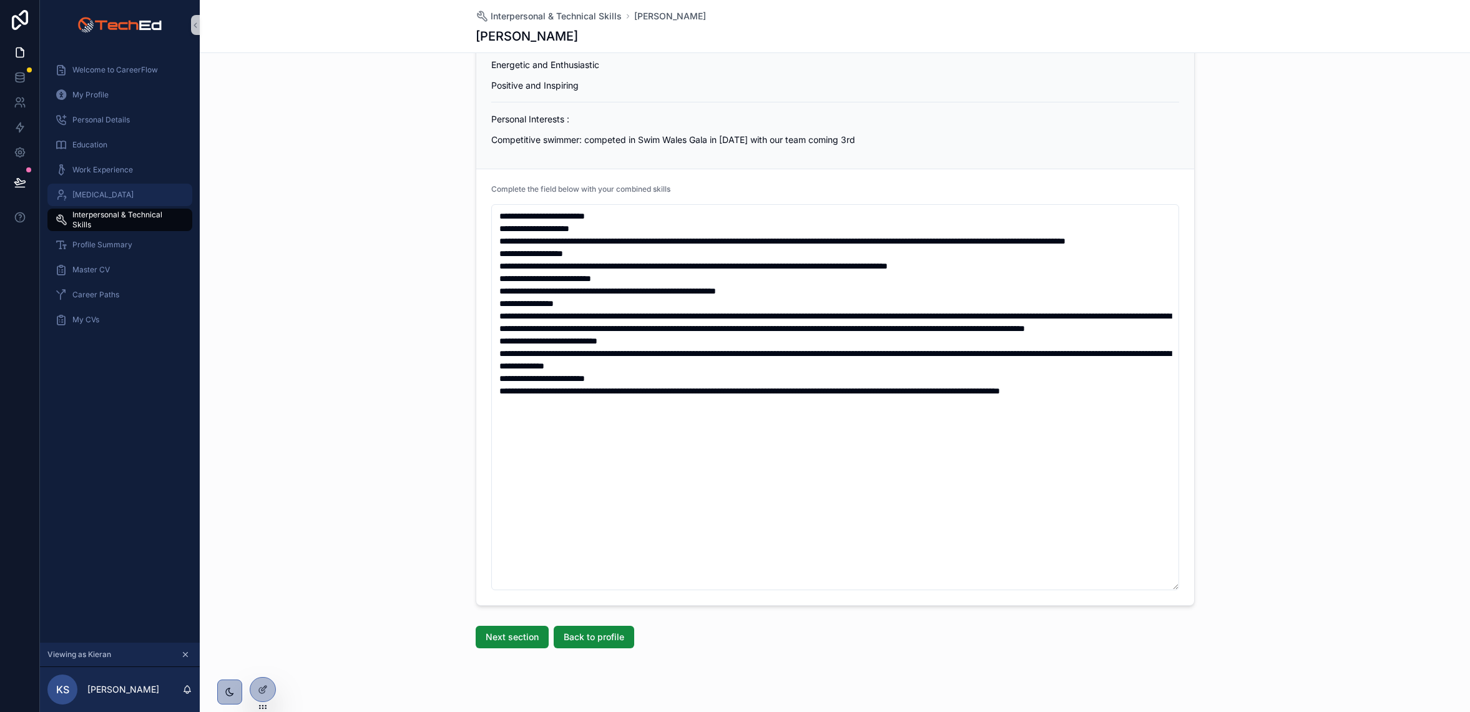
click at [86, 193] on span "[MEDICAL_DATA]" at bounding box center [102, 195] width 61 height 10
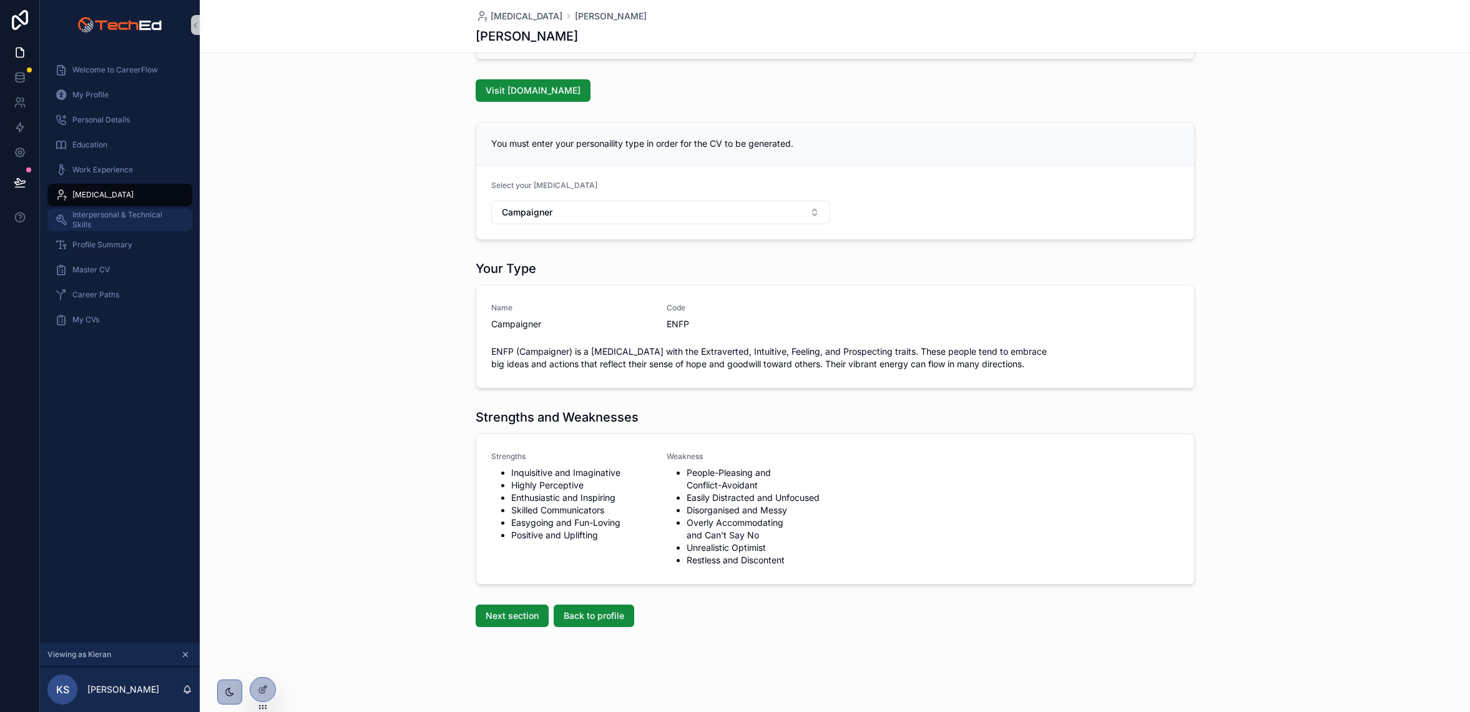
click at [90, 216] on span "Interpersonal & Technical Skills" at bounding box center [125, 220] width 107 height 20
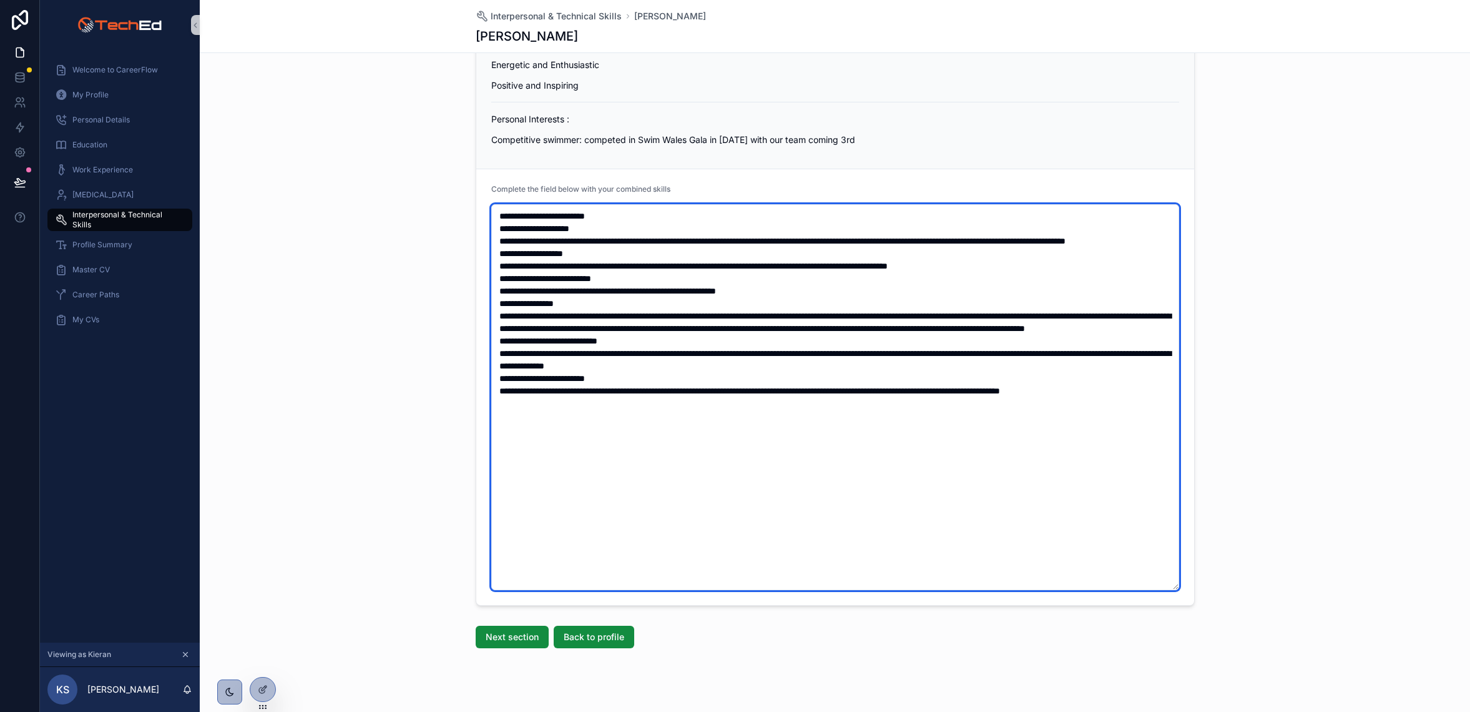
drag, startPoint x: 551, startPoint y: 417, endPoint x: 476, endPoint y: 205, distance: 225.1
click at [476, 205] on form "Complete the field below with your combined skills" at bounding box center [835, 387] width 718 height 436
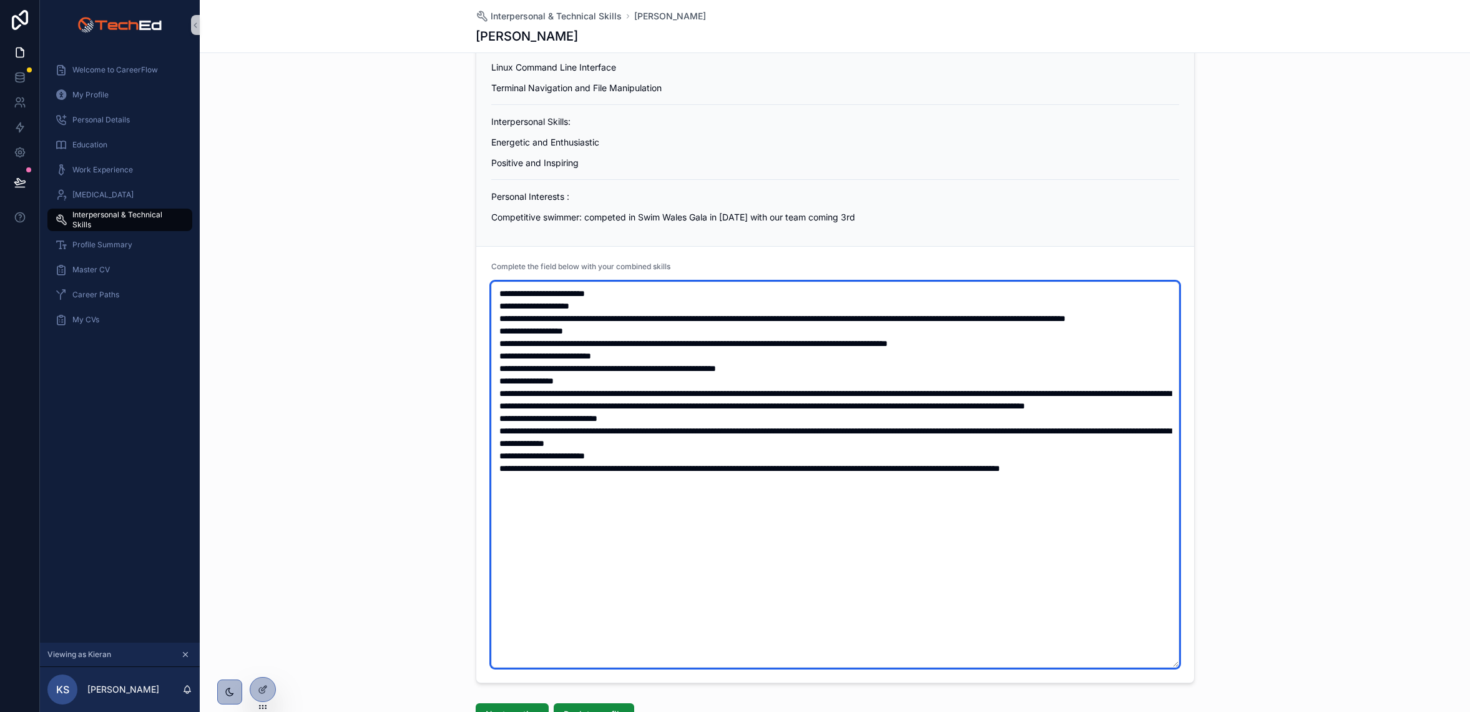
scroll to position [466, 0]
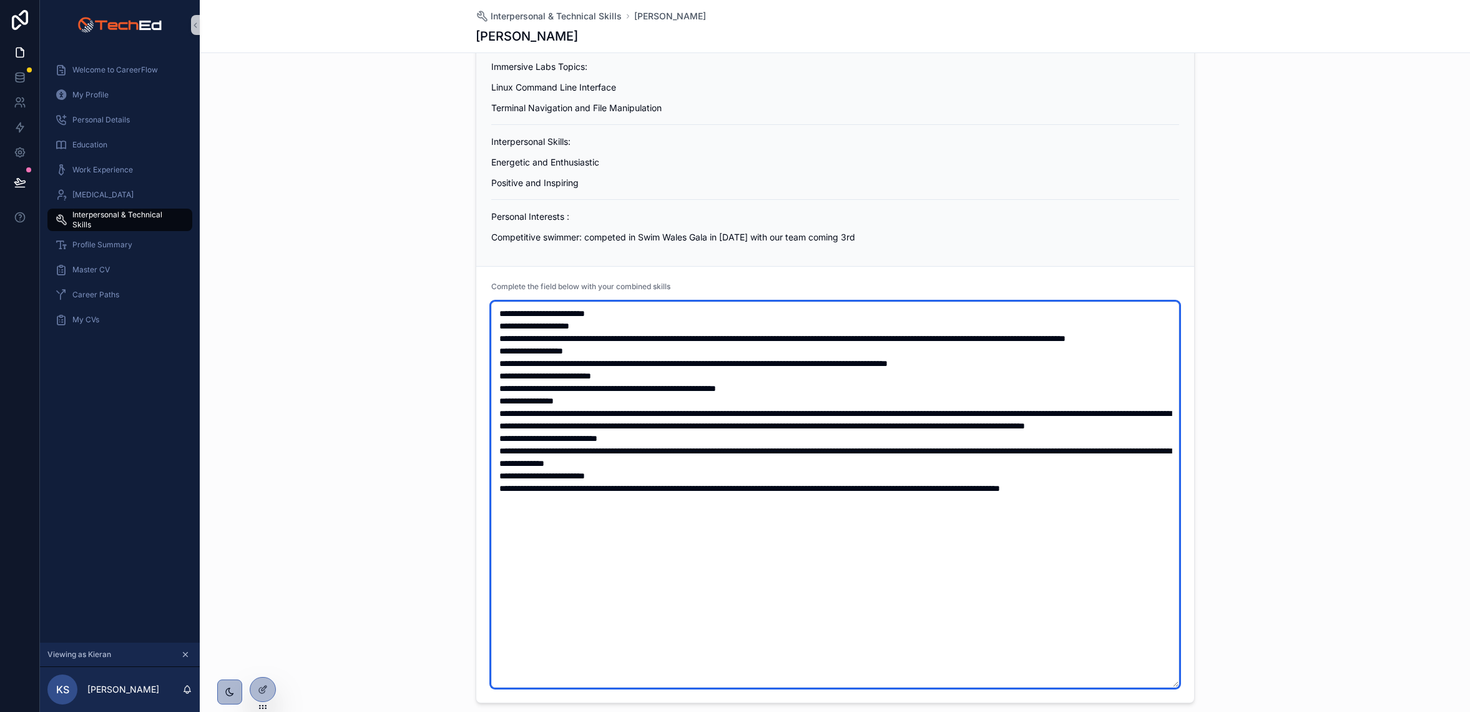
drag, startPoint x: 593, startPoint y: 433, endPoint x: 576, endPoint y: 535, distance: 103.9
click at [597, 449] on textarea "scrollable content" at bounding box center [835, 495] width 688 height 386
drag, startPoint x: 553, startPoint y: 534, endPoint x: 458, endPoint y: 309, distance: 243.9
click at [458, 309] on div "Skills CV section In the field below you can include both your internpersonal a…" at bounding box center [835, 334] width 1270 height 748
click at [565, 524] on textarea "scrollable content" at bounding box center [835, 495] width 688 height 386
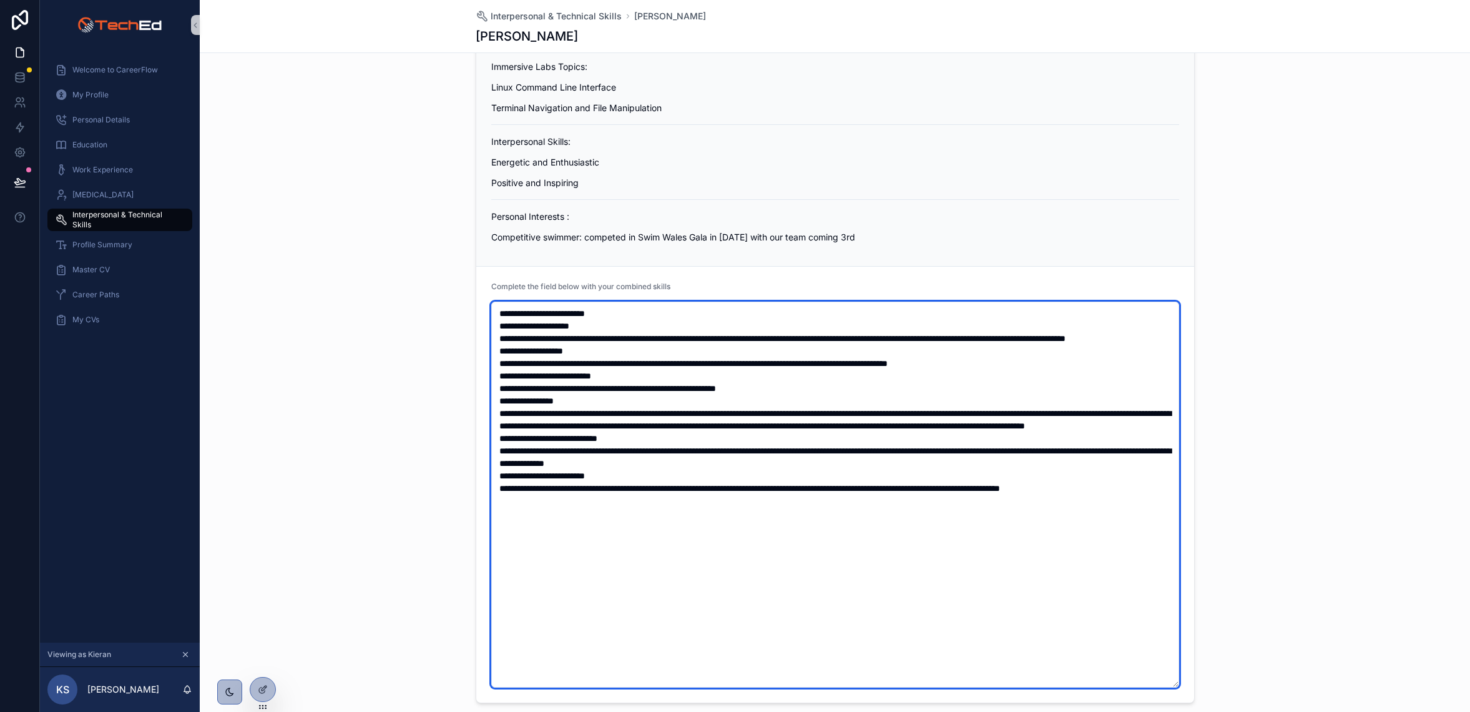
drag, startPoint x: 497, startPoint y: 308, endPoint x: 620, endPoint y: 594, distance: 311.2
click at [620, 594] on textarea "scrollable content" at bounding box center [835, 495] width 688 height 386
click at [538, 549] on textarea "scrollable content" at bounding box center [835, 495] width 688 height 386
drag, startPoint x: 545, startPoint y: 534, endPoint x: 502, endPoint y: 310, distance: 228.2
click at [502, 310] on textarea "scrollable content" at bounding box center [835, 495] width 688 height 386
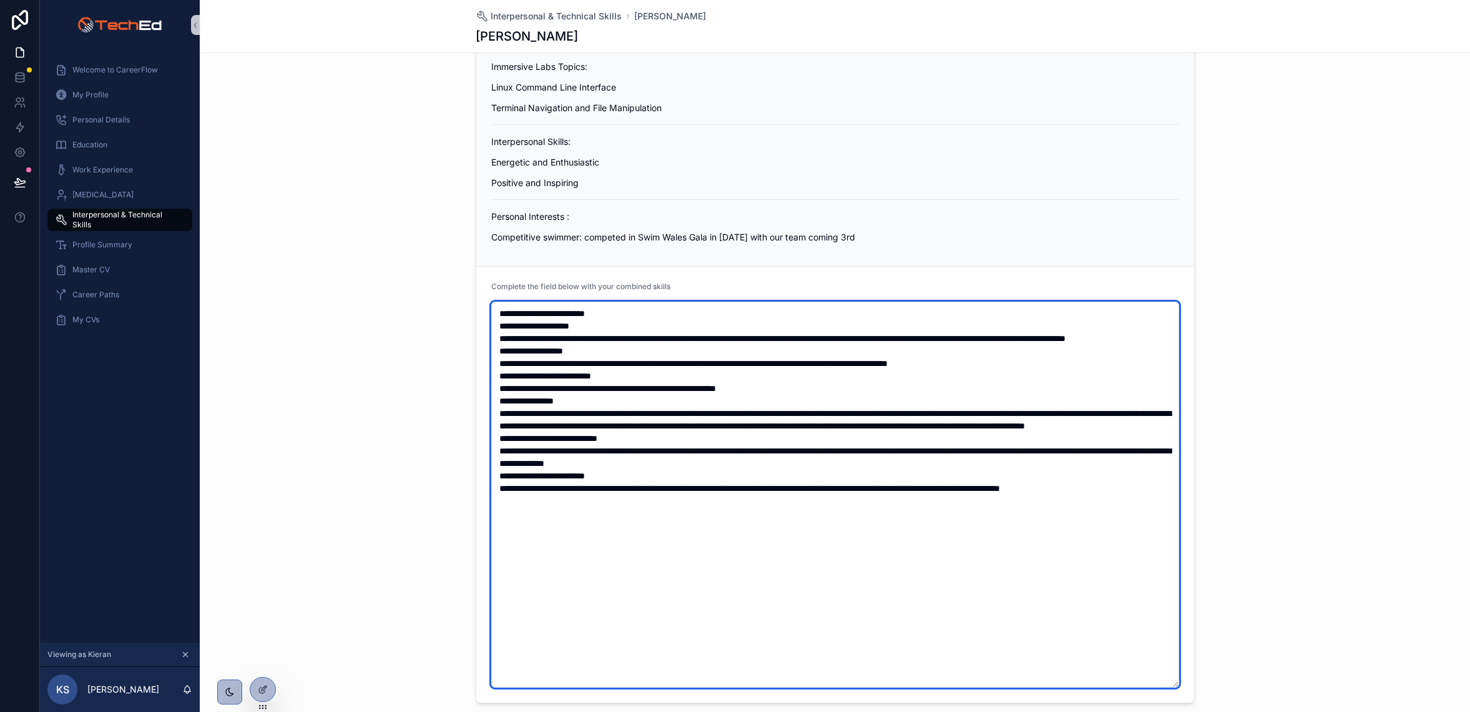
click at [552, 524] on textarea "scrollable content" at bounding box center [835, 495] width 688 height 386
click at [551, 526] on textarea "scrollable content" at bounding box center [835, 495] width 688 height 386
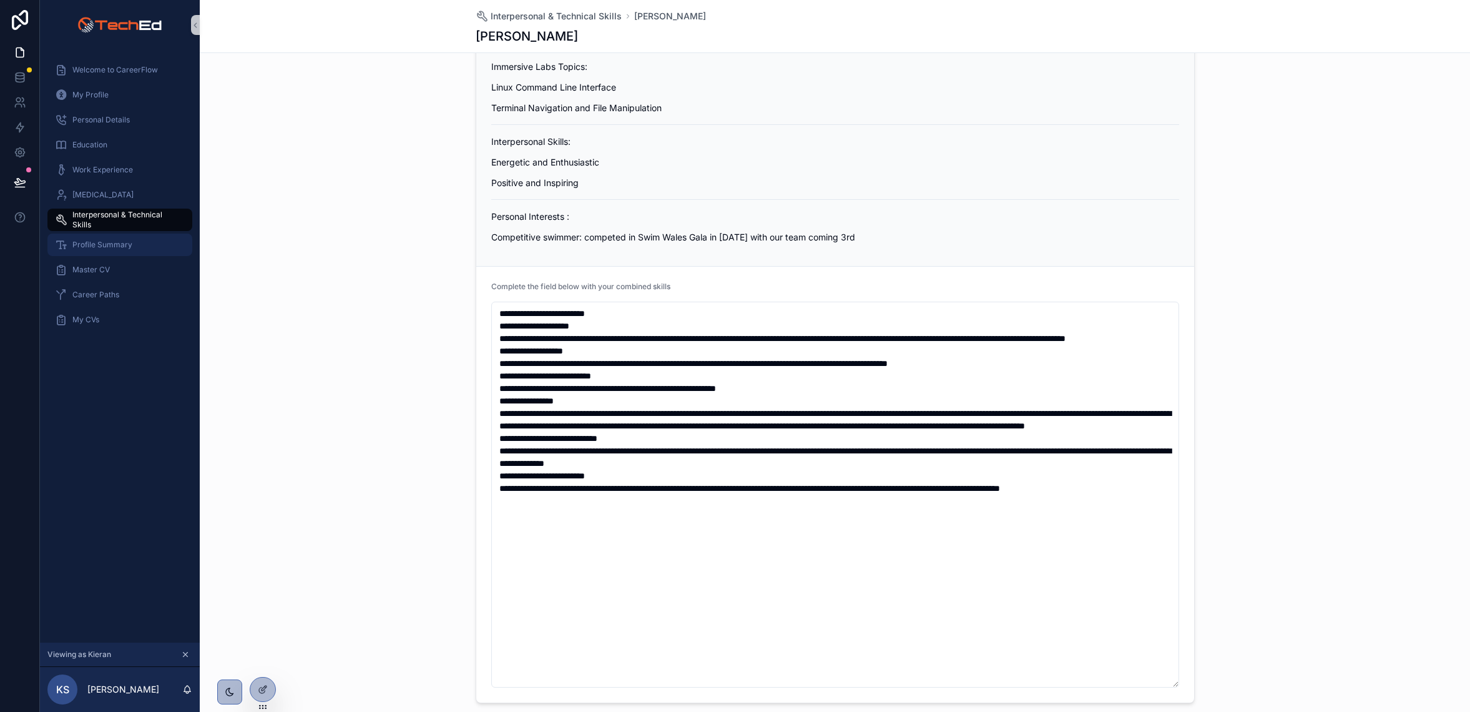
click at [96, 242] on span "Profile Summary" at bounding box center [102, 245] width 60 height 10
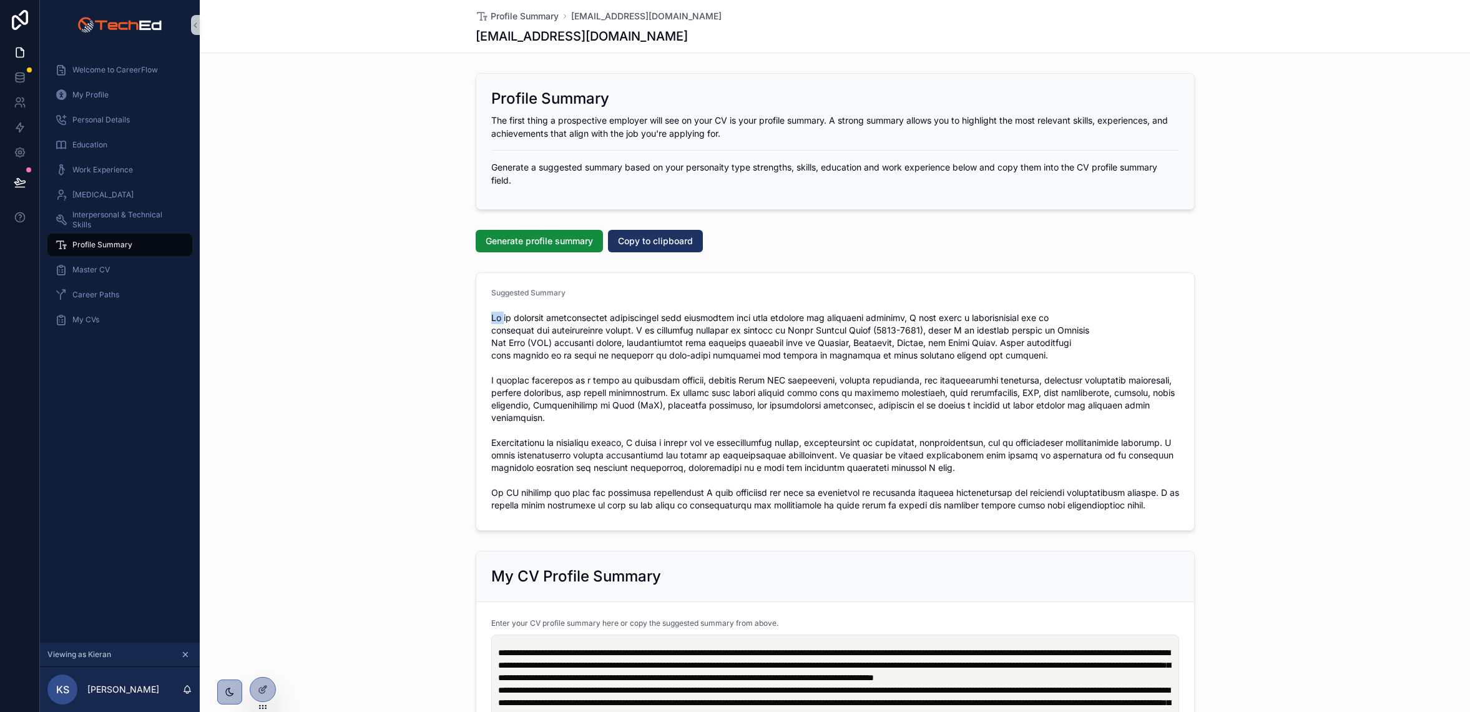
drag, startPoint x: 505, startPoint y: 321, endPoint x: 506, endPoint y: 307, distance: 14.4
click at [507, 308] on div "scrollable content" at bounding box center [835, 411] width 688 height 207
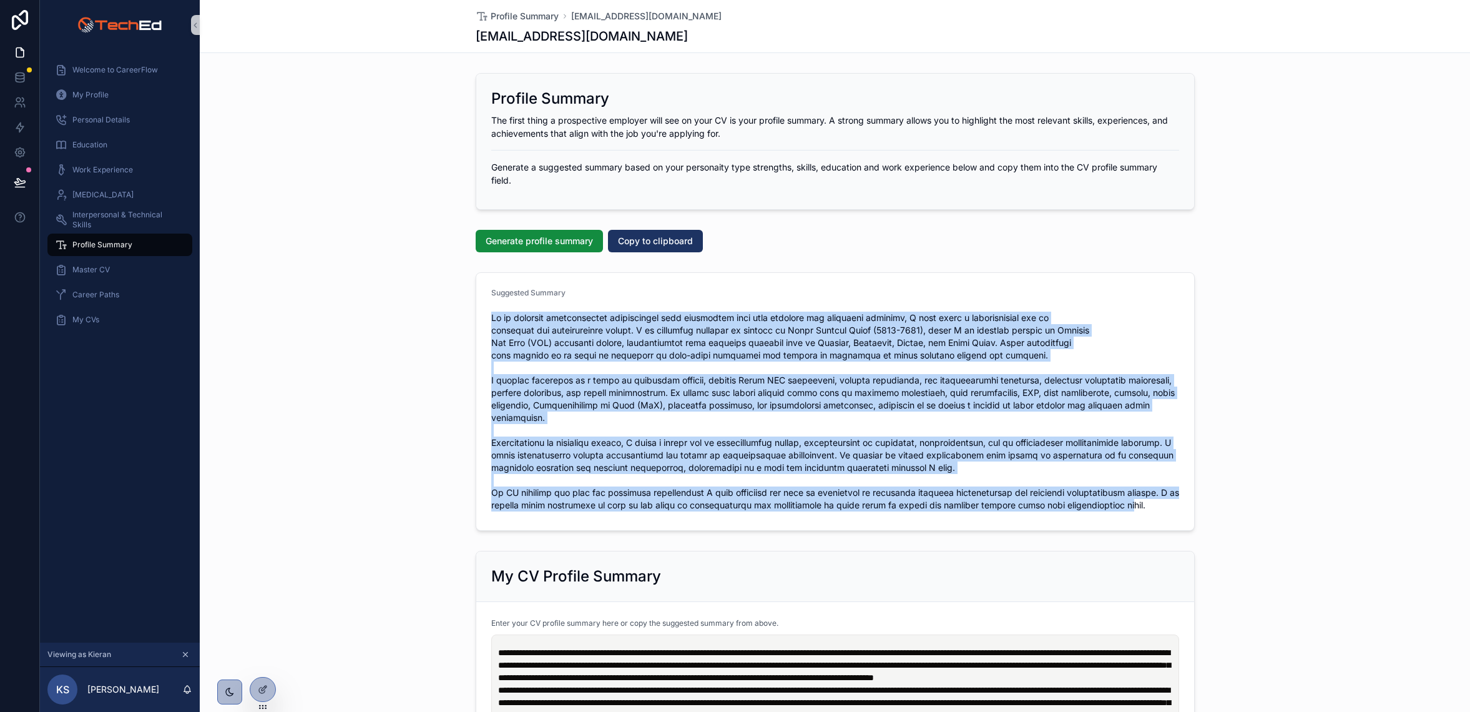
drag, startPoint x: 495, startPoint y: 305, endPoint x: 1134, endPoint y: 509, distance: 670.3
click at [1134, 509] on div "Suggested Summary" at bounding box center [835, 401] width 688 height 227
click at [578, 443] on span "scrollable content" at bounding box center [835, 412] width 688 height 200
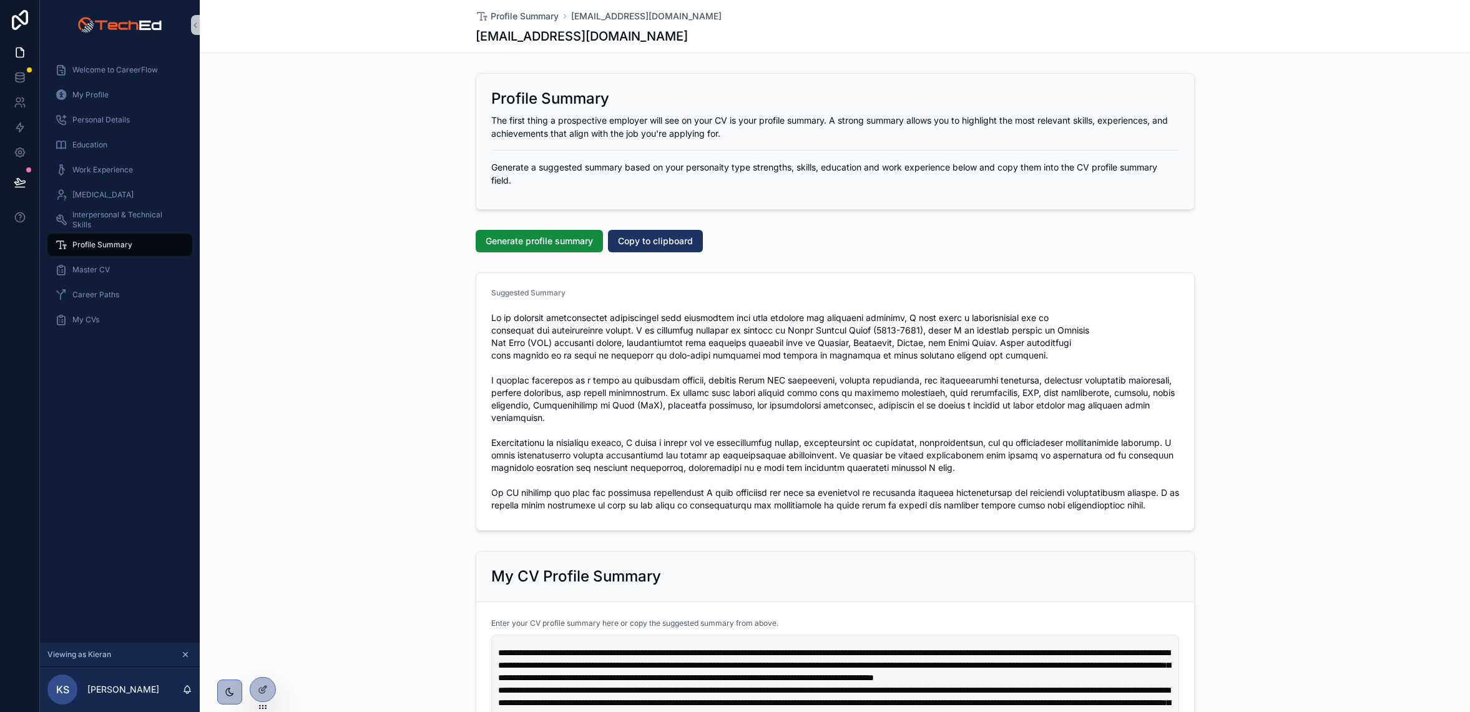
click at [601, 416] on span "scrollable content" at bounding box center [835, 412] width 688 height 200
click at [85, 320] on span "My CVs" at bounding box center [85, 320] width 27 height 10
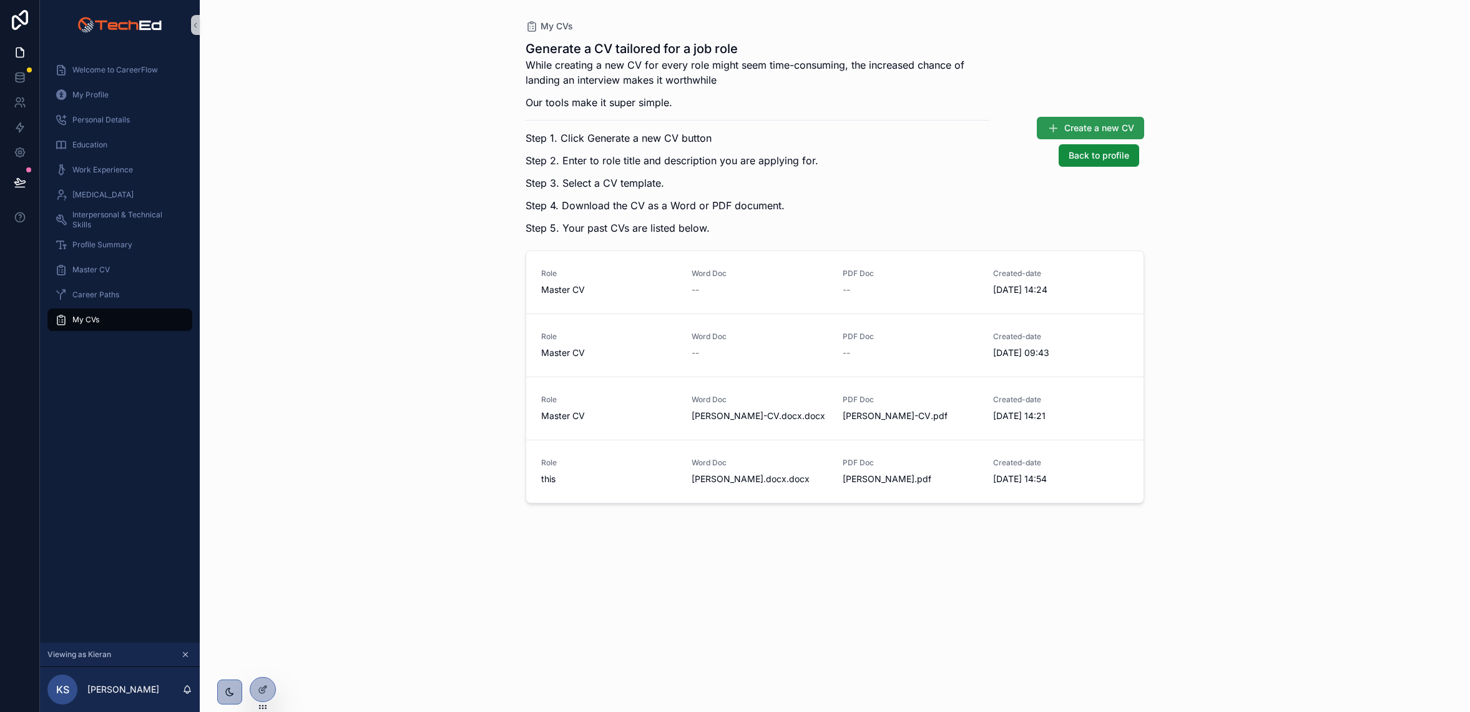
click at [1070, 122] on span "Create a new CV" at bounding box center [1099, 128] width 70 height 12
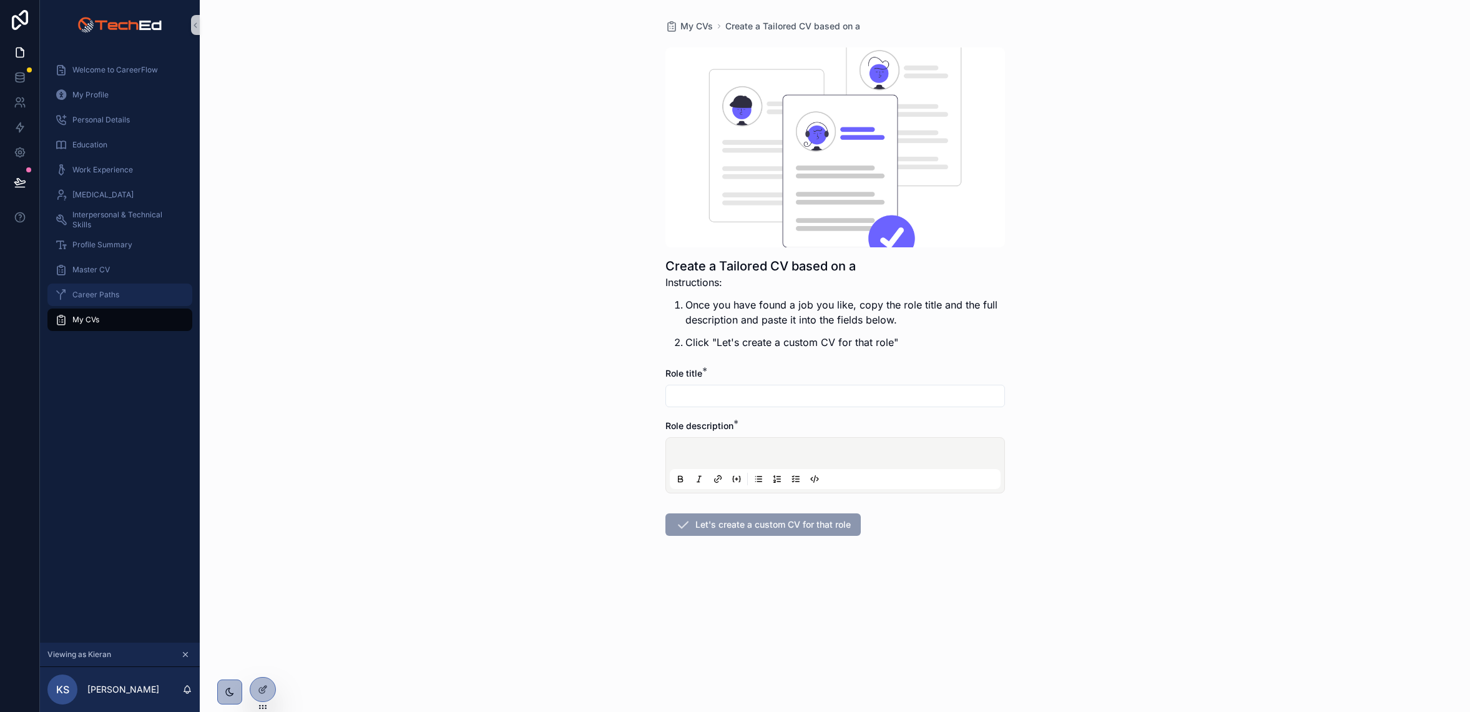
click at [84, 299] on span "Career Paths" at bounding box center [95, 295] width 47 height 10
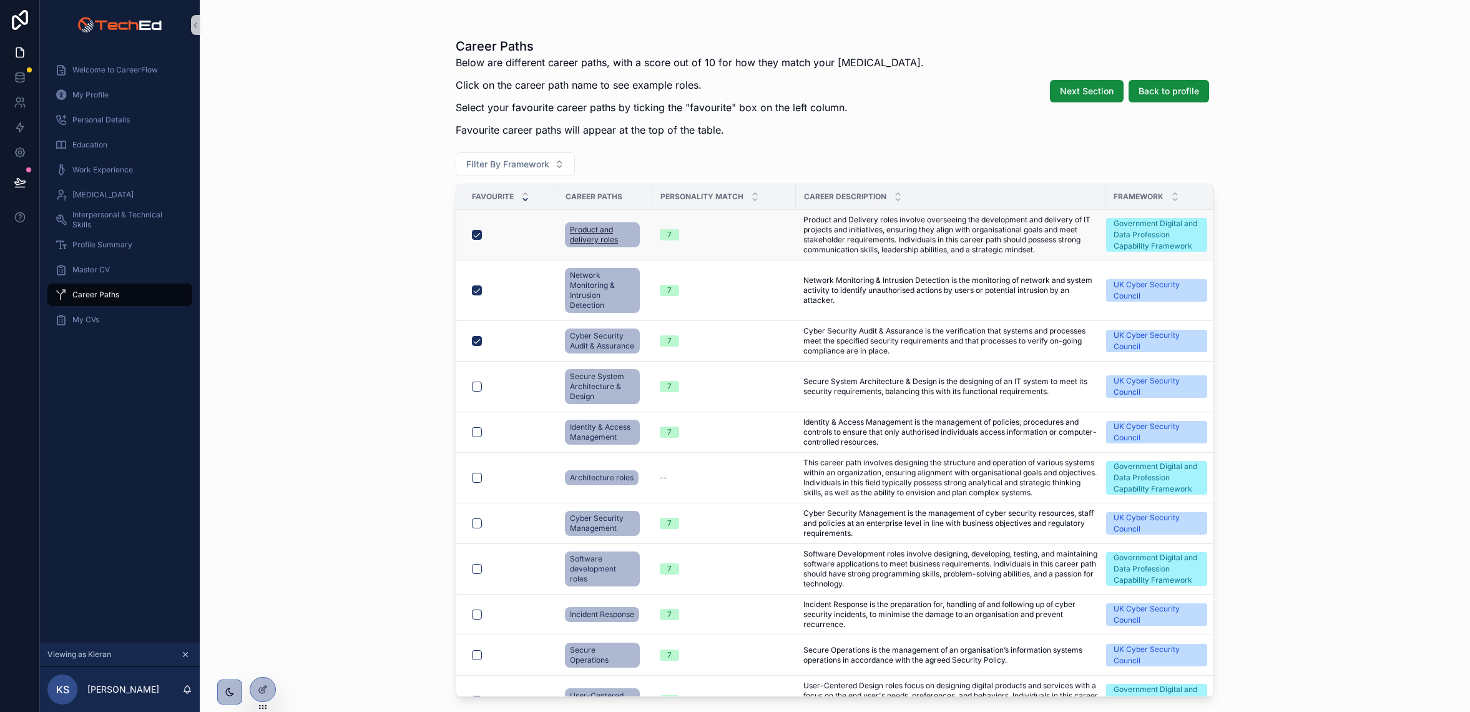
scroll to position [0, 10]
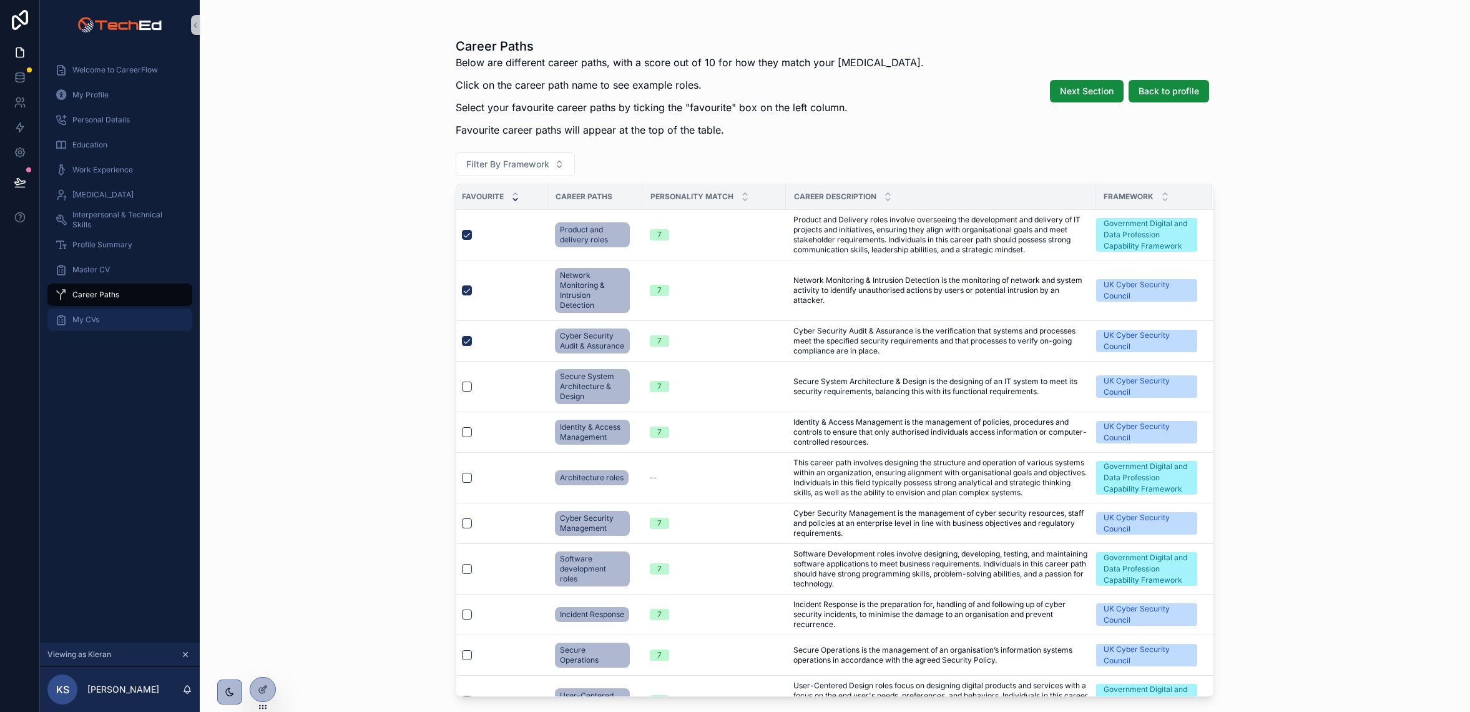
click at [97, 320] on span "My CVs" at bounding box center [85, 320] width 27 height 10
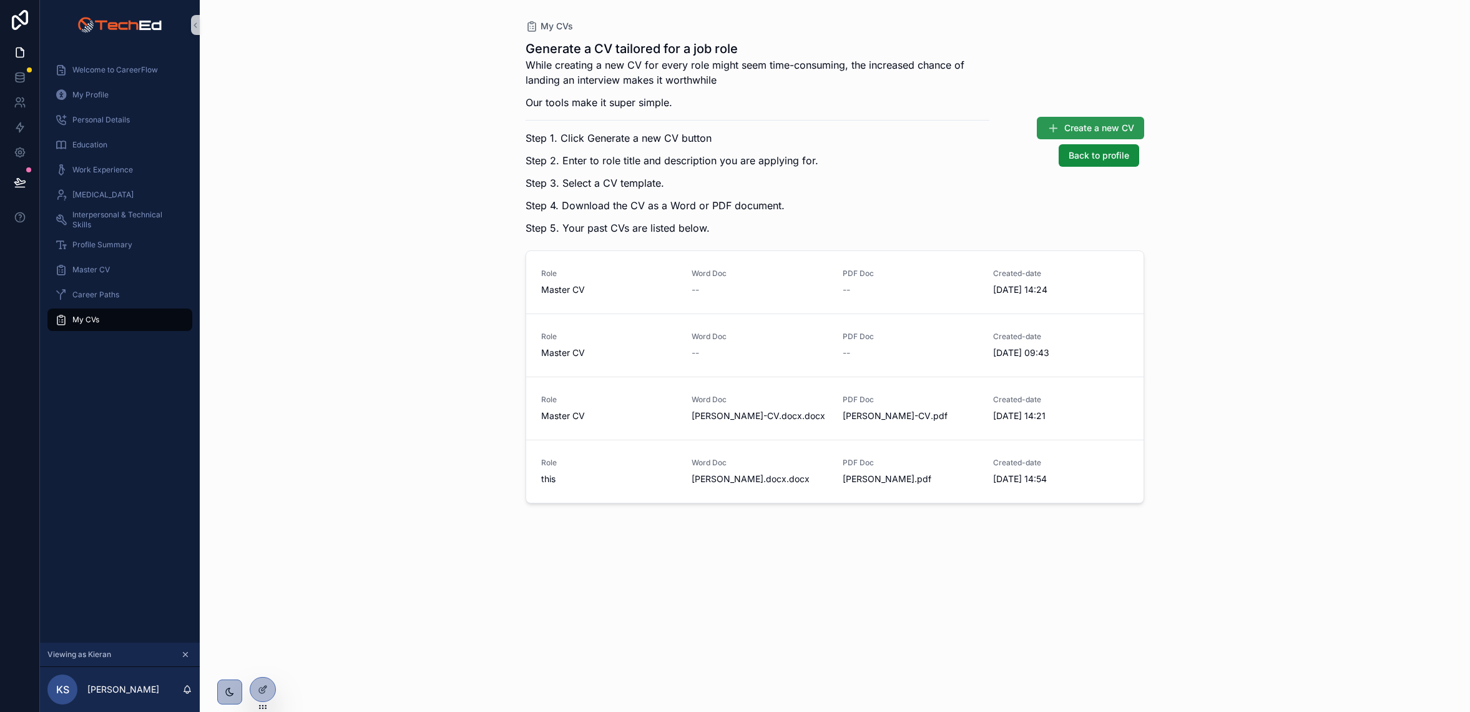
click at [1065, 131] on span "Create a new CV" at bounding box center [1099, 128] width 70 height 12
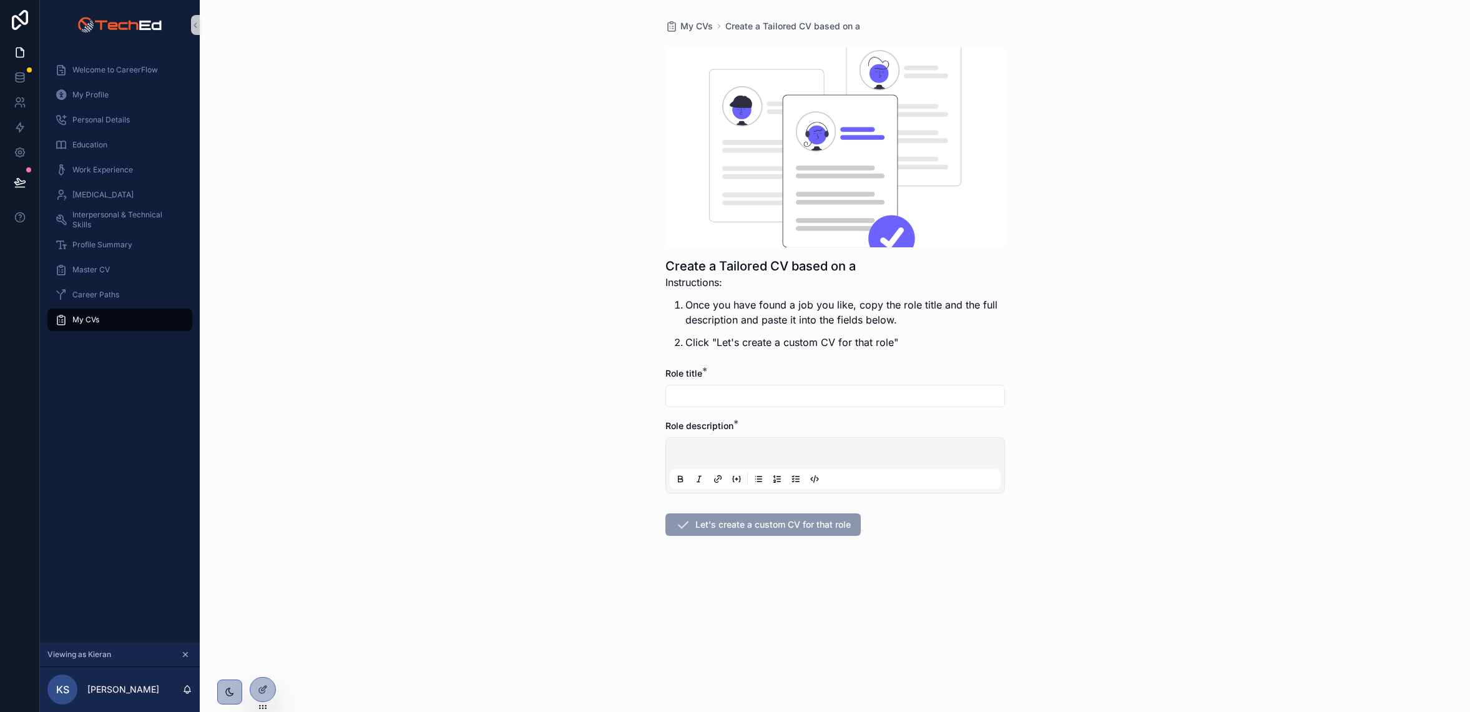
click at [670, 390] on input "scrollable content" at bounding box center [835, 395] width 338 height 17
drag, startPoint x: 697, startPoint y: 443, endPoint x: 704, endPoint y: 454, distance: 13.2
click at [697, 443] on div "scrollable content" at bounding box center [835, 464] width 331 height 47
click at [700, 448] on div "scrollable content" at bounding box center [835, 464] width 331 height 47
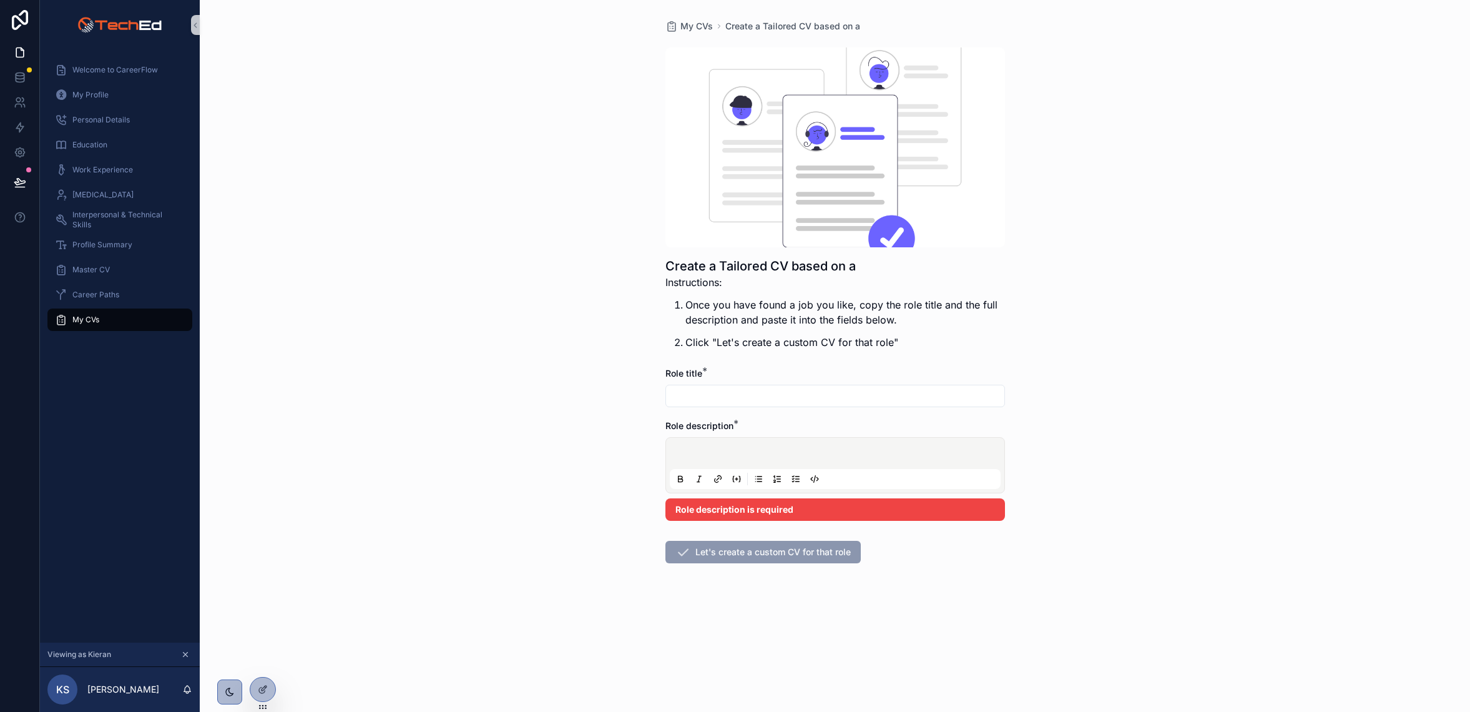
click at [699, 451] on p "scrollable content" at bounding box center [837, 455] width 331 height 12
drag, startPoint x: 627, startPoint y: 431, endPoint x: 311, endPoint y: 199, distance: 392.1
click at [625, 418] on div "My CVs Create a Tailored CV based on a Create a Tailored CV based on a Instruct…" at bounding box center [835, 356] width 1270 height 712
click at [88, 272] on span "Master CV" at bounding box center [90, 270] width 37 height 10
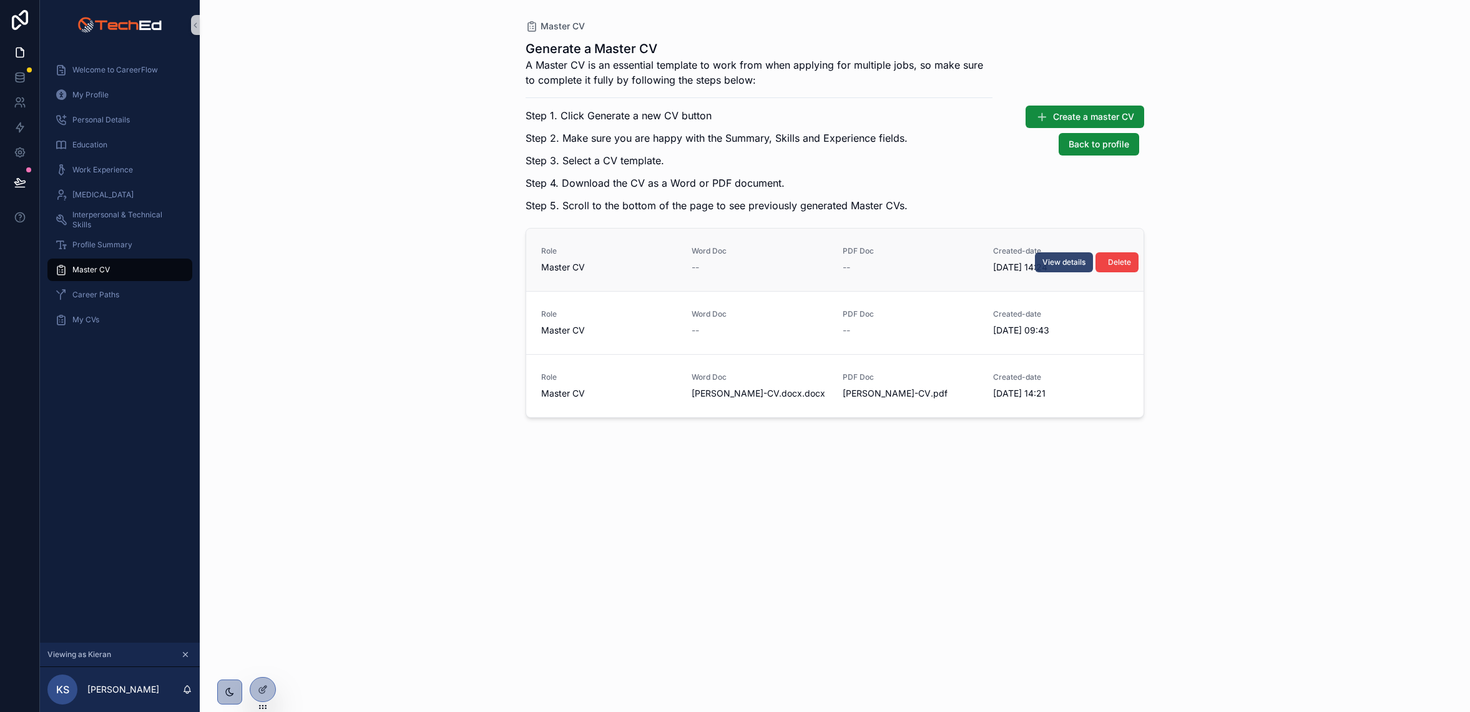
click at [1037, 261] on button "View details" at bounding box center [1064, 262] width 58 height 20
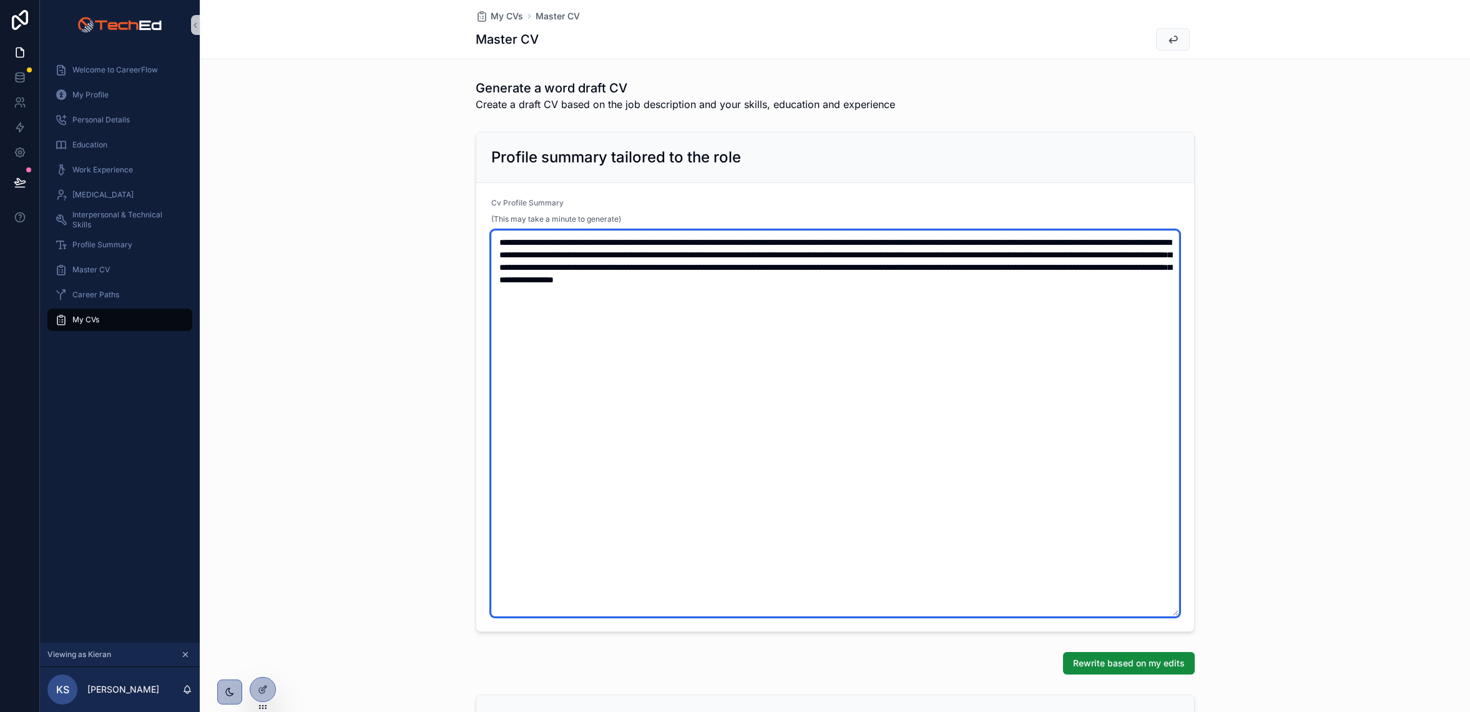
drag, startPoint x: 618, startPoint y: 311, endPoint x: 530, endPoint y: 273, distance: 95.7
click at [534, 273] on textarea "**********" at bounding box center [835, 423] width 688 height 386
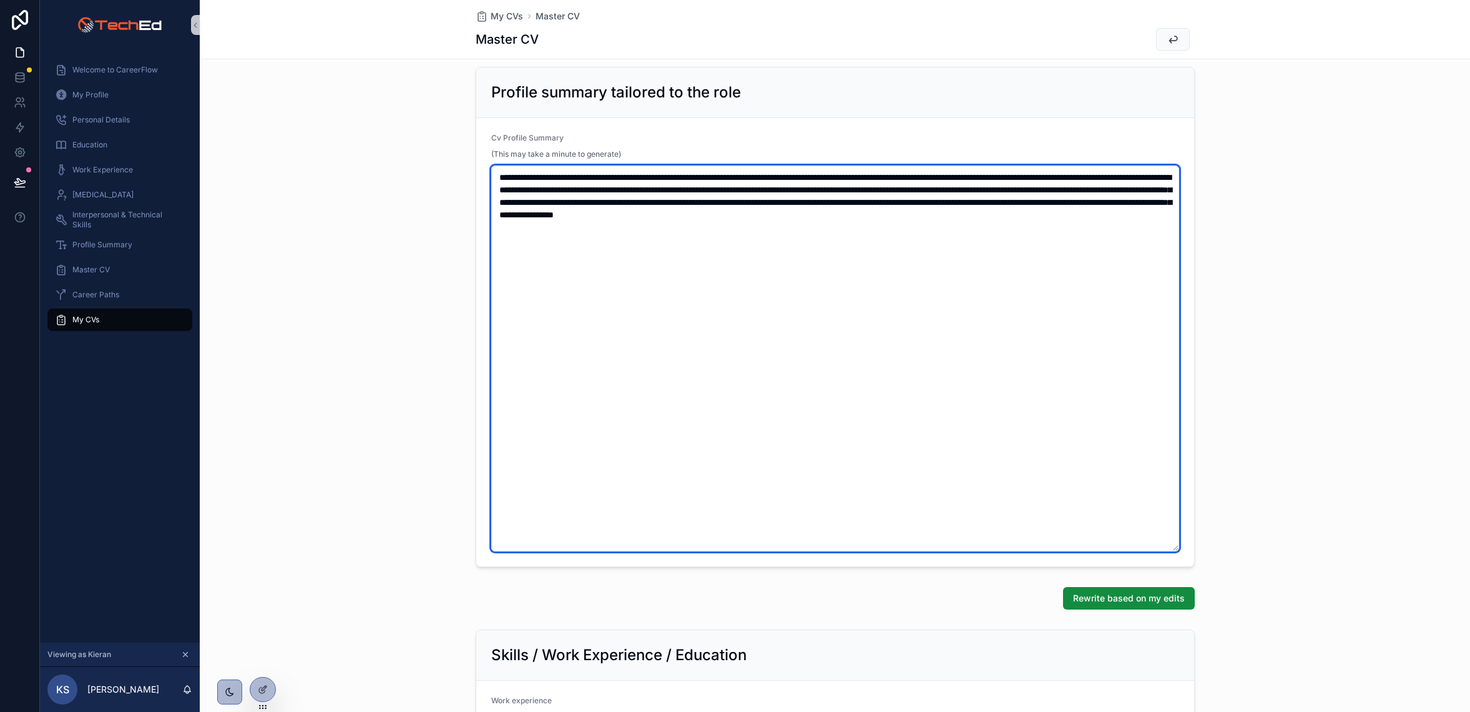
scroll to position [64, 0]
drag, startPoint x: 644, startPoint y: 236, endPoint x: 597, endPoint y: 226, distance: 47.9
click at [605, 227] on textarea "**********" at bounding box center [835, 359] width 688 height 386
drag, startPoint x: 636, startPoint y: 224, endPoint x: 447, endPoint y: 170, distance: 196.0
click at [447, 170] on div "**********" at bounding box center [835, 317] width 1270 height 510
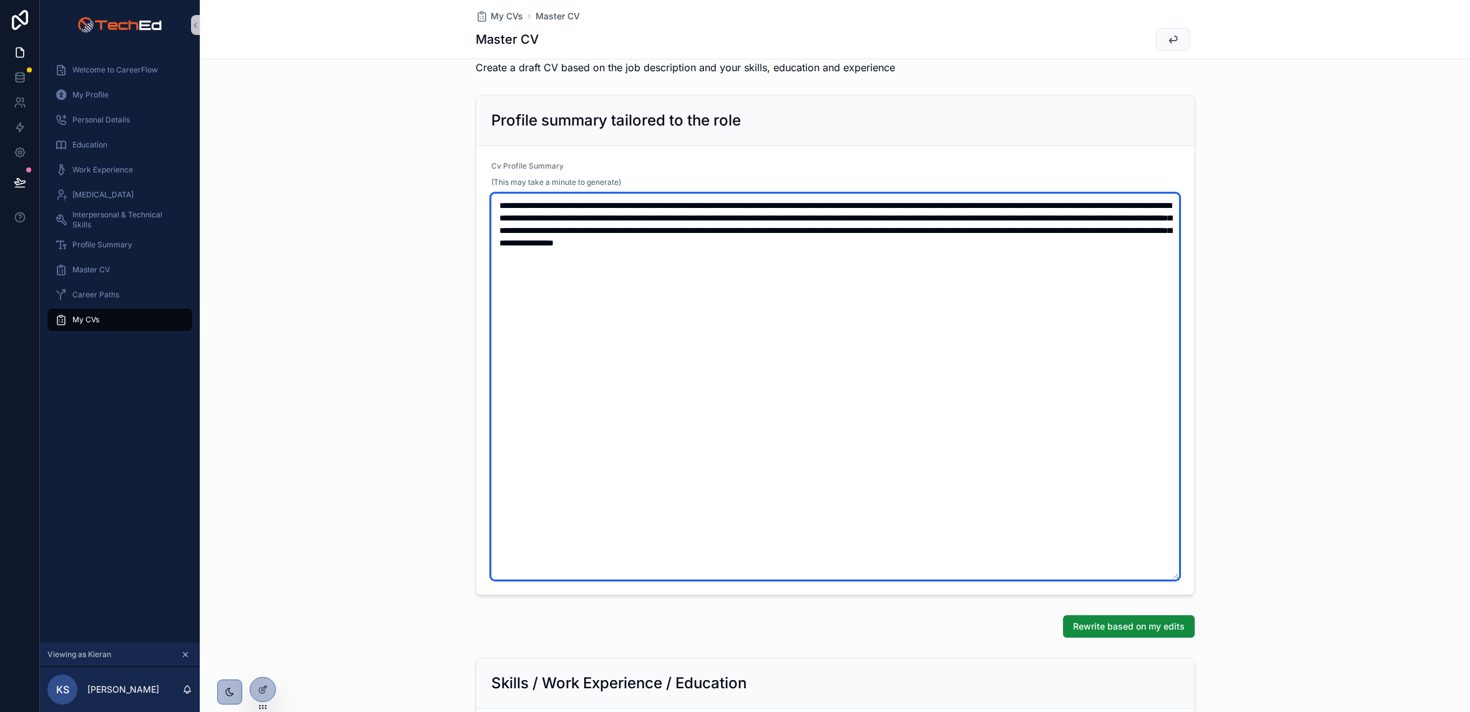
scroll to position [34, 0]
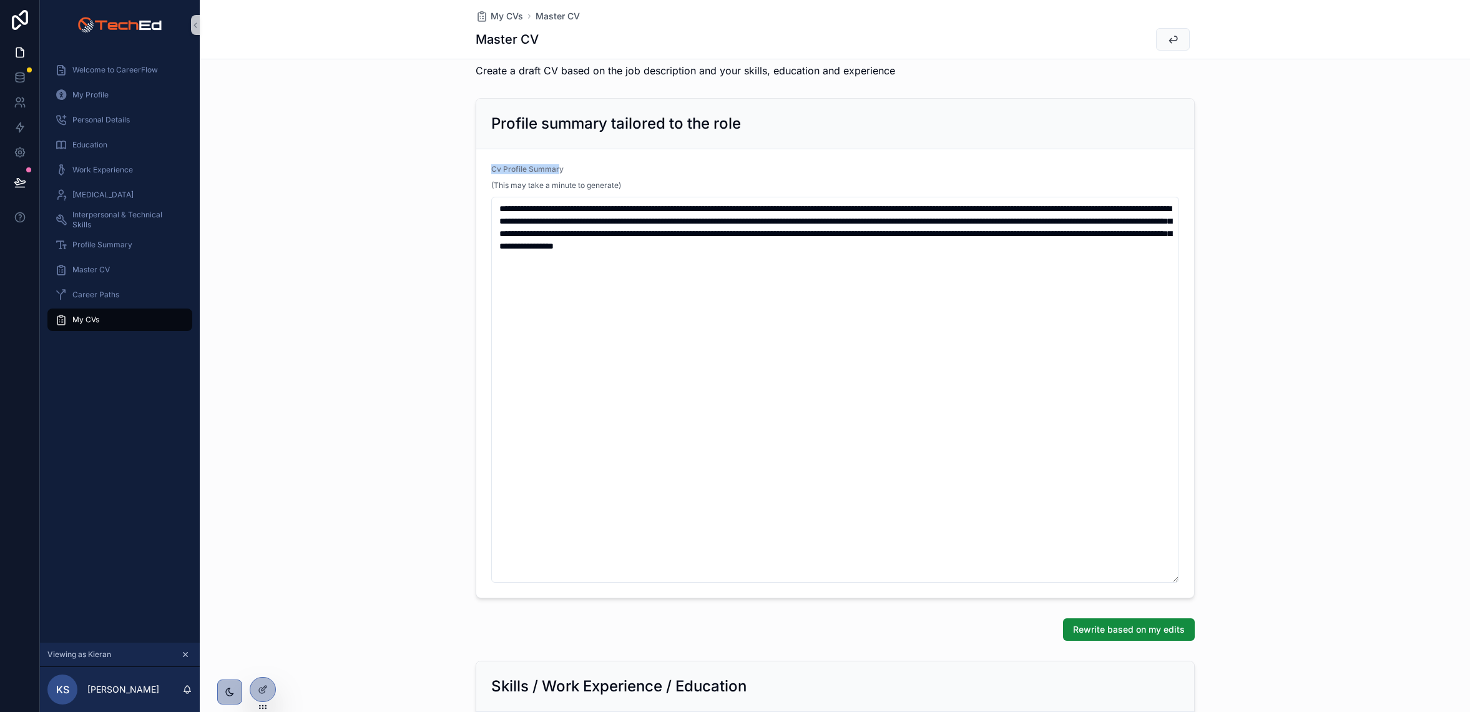
drag, startPoint x: 487, startPoint y: 170, endPoint x: 682, endPoint y: 196, distance: 197.1
click at [576, 173] on form "**********" at bounding box center [835, 373] width 718 height 448
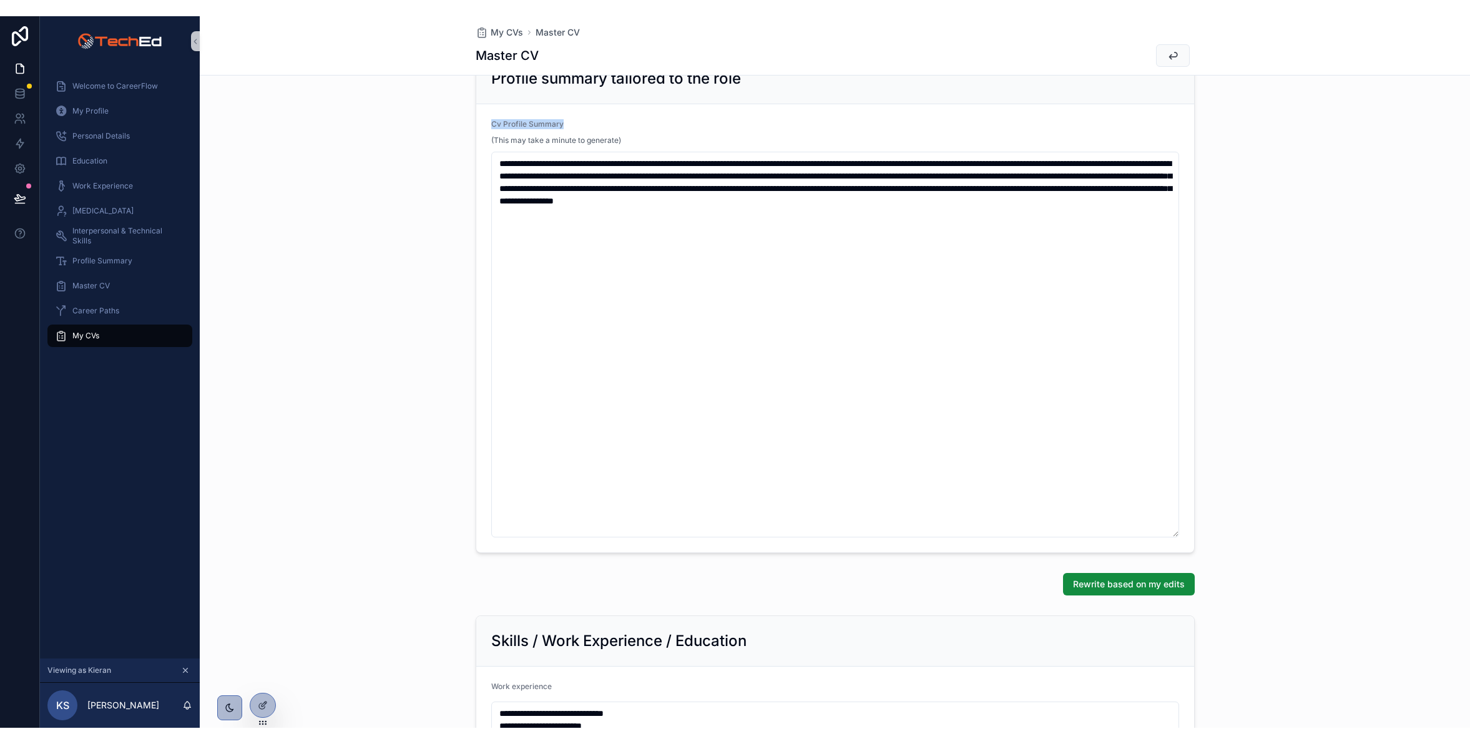
scroll to position [98, 0]
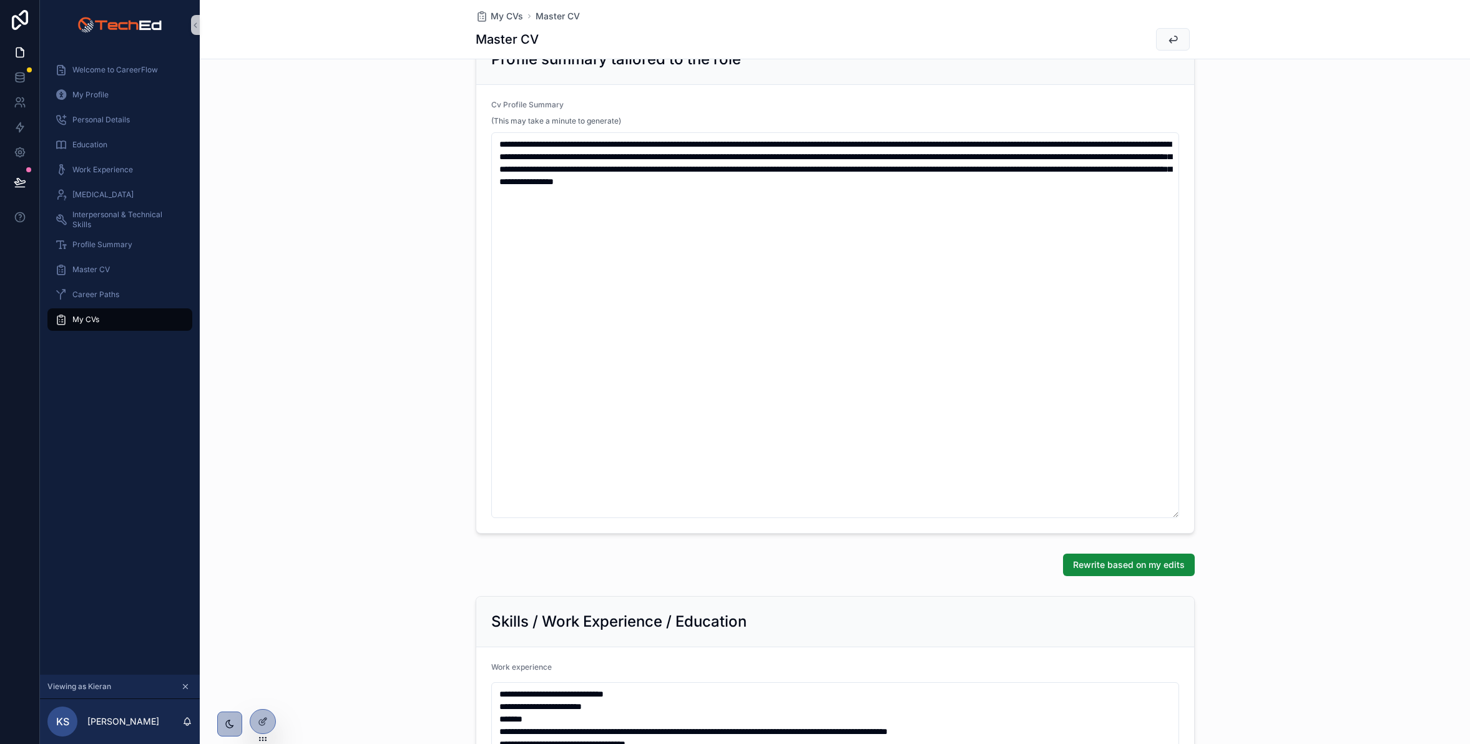
click at [403, 184] on div "**********" at bounding box center [835, 284] width 1270 height 510
